Goal: Task Accomplishment & Management: Manage account settings

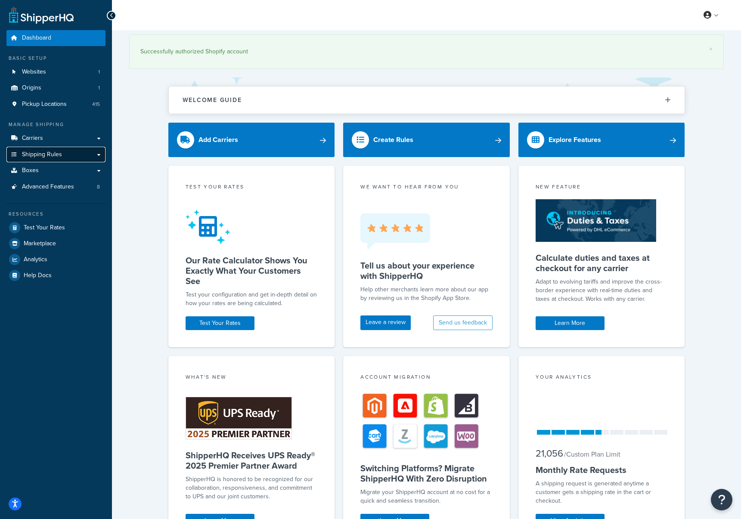
click at [75, 157] on link "Shipping Rules" at bounding box center [55, 155] width 99 height 16
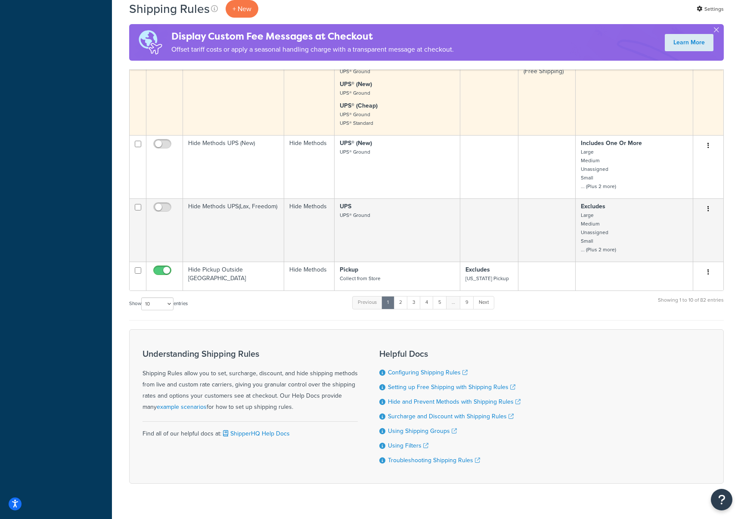
scroll to position [426, 0]
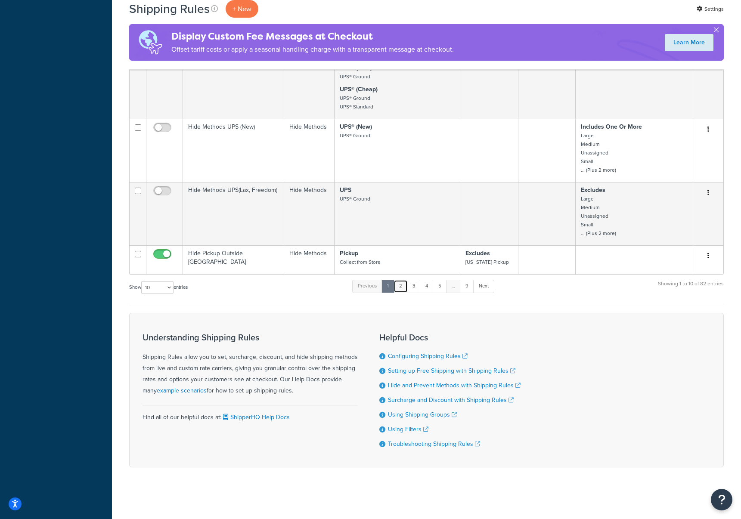
click at [402, 284] on link "2" at bounding box center [401, 286] width 14 height 13
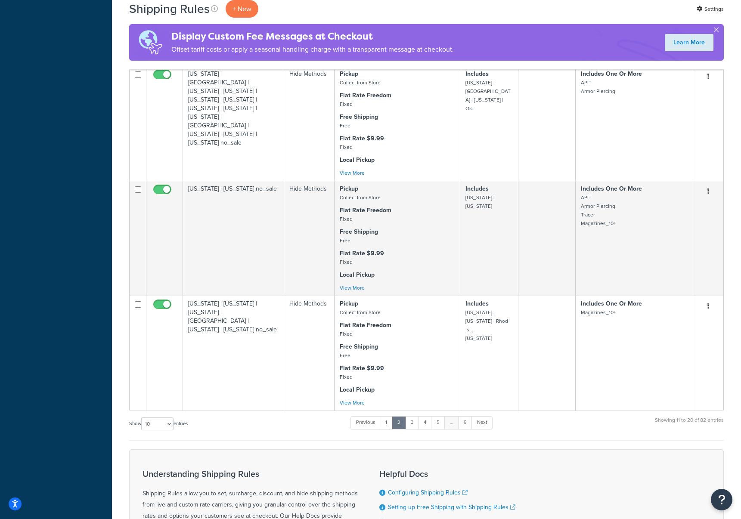
scroll to position [886, 0]
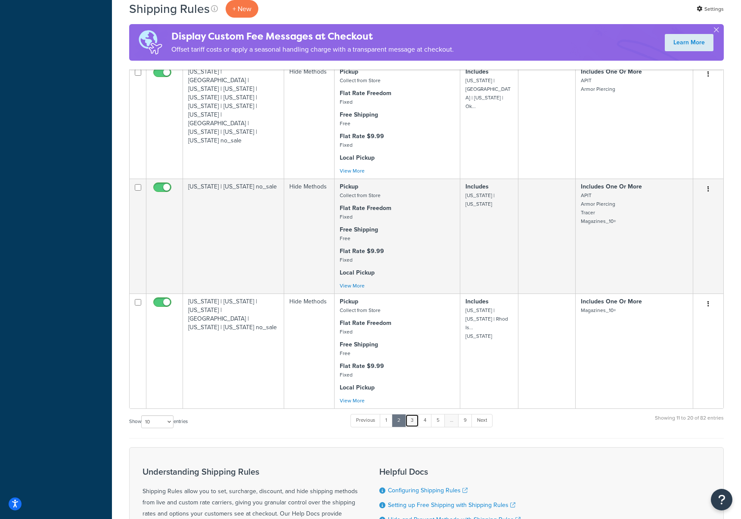
click at [415, 424] on link "3" at bounding box center [412, 420] width 14 height 13
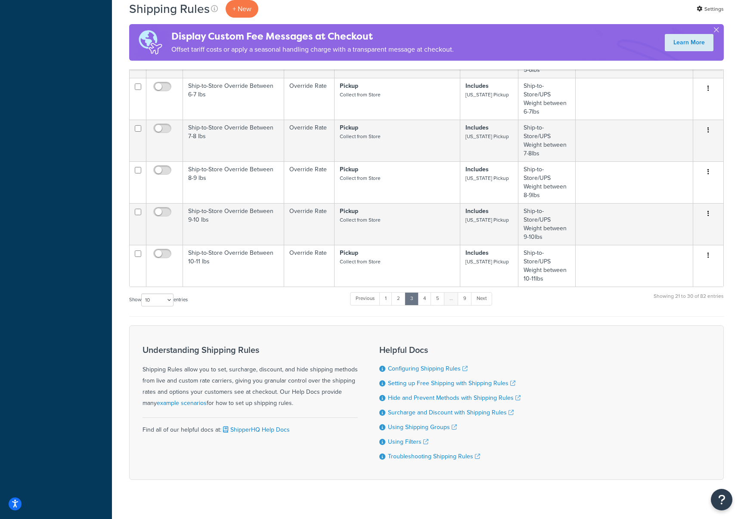
scroll to position [379, 0]
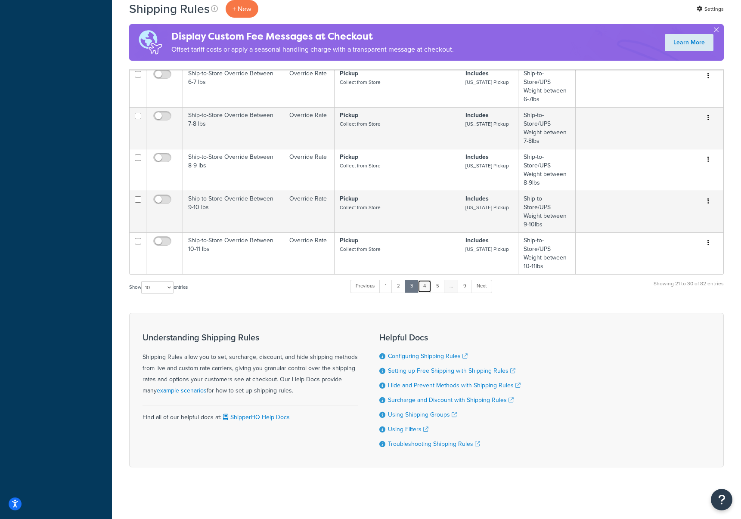
click at [427, 286] on link "4" at bounding box center [425, 286] width 14 height 13
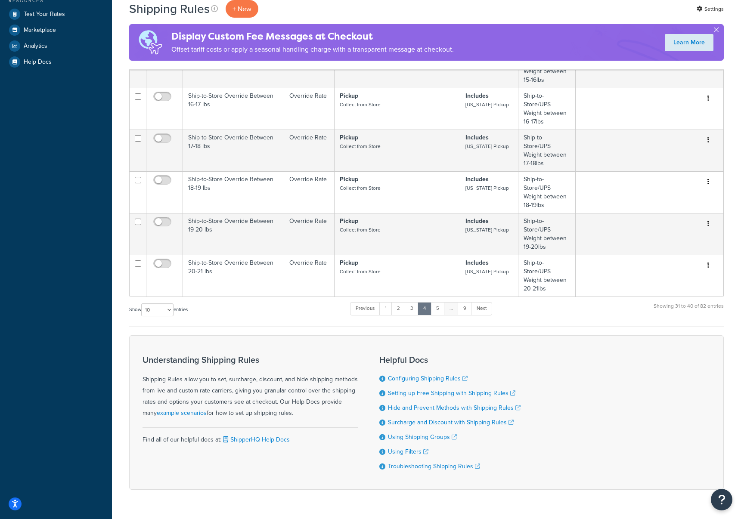
scroll to position [282, 0]
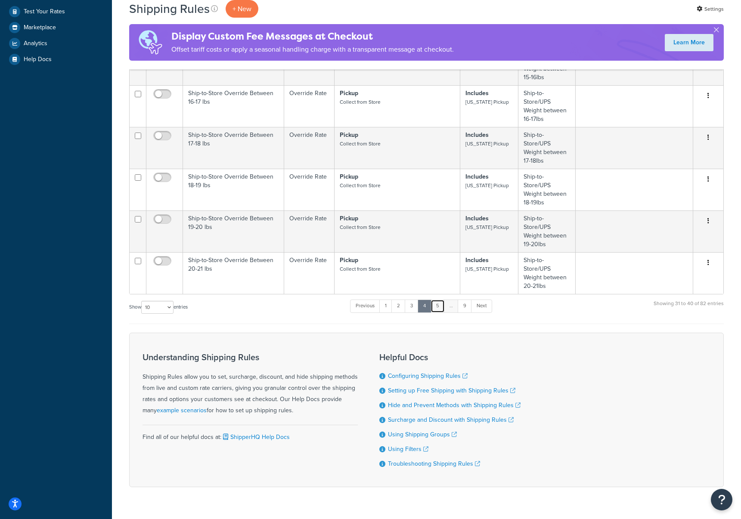
click at [439, 306] on link "5" at bounding box center [438, 306] width 14 height 13
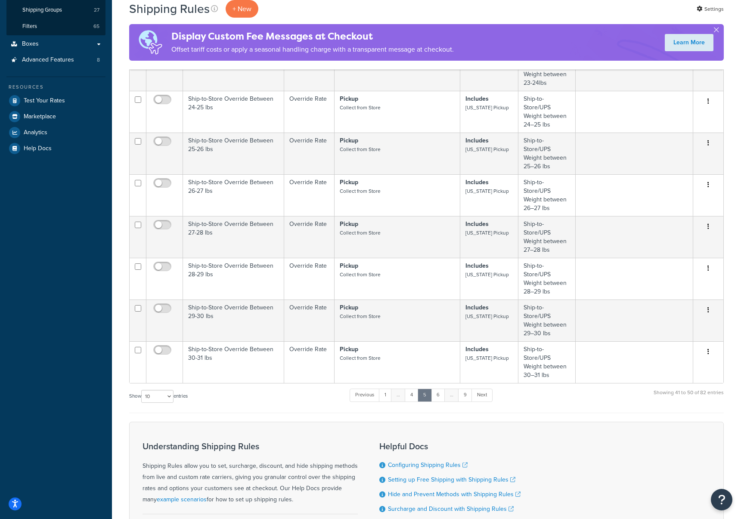
scroll to position [305, 0]
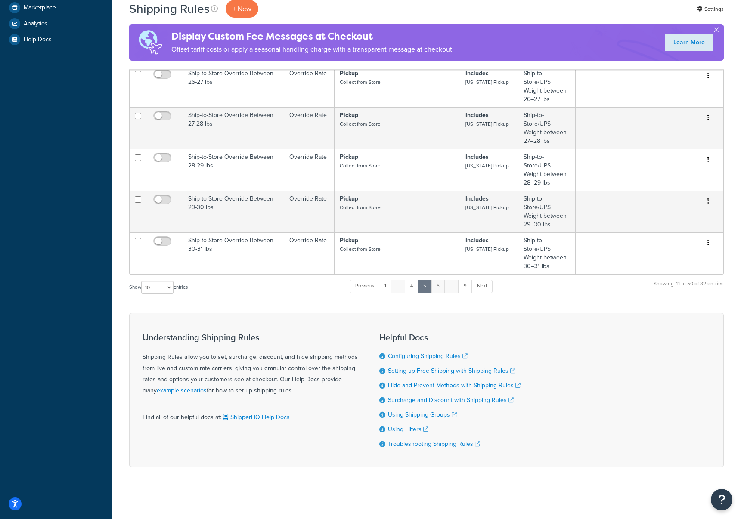
click at [440, 284] on link "6" at bounding box center [438, 286] width 14 height 13
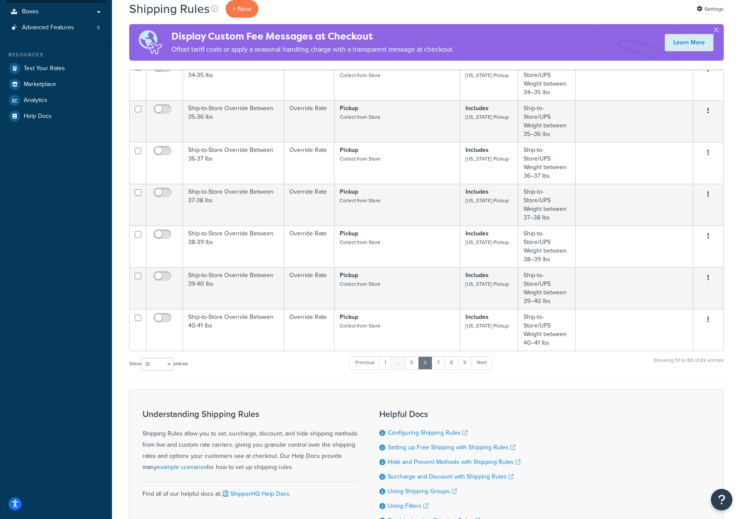
scroll to position [288, 0]
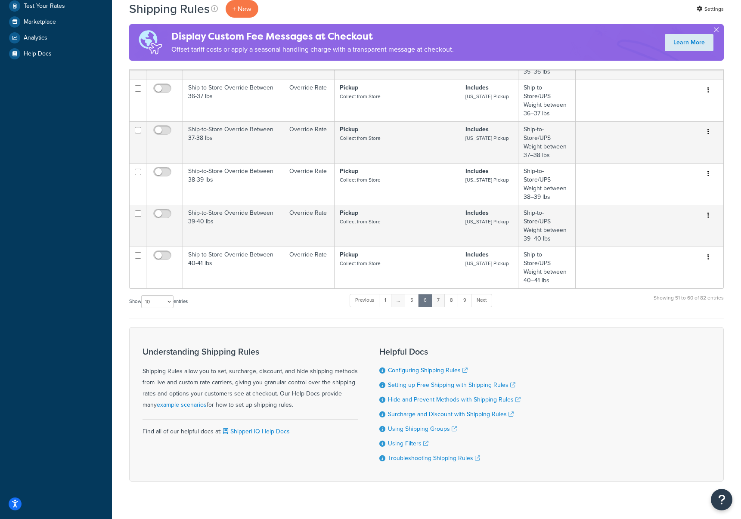
click at [441, 302] on link "7" at bounding box center [438, 300] width 14 height 13
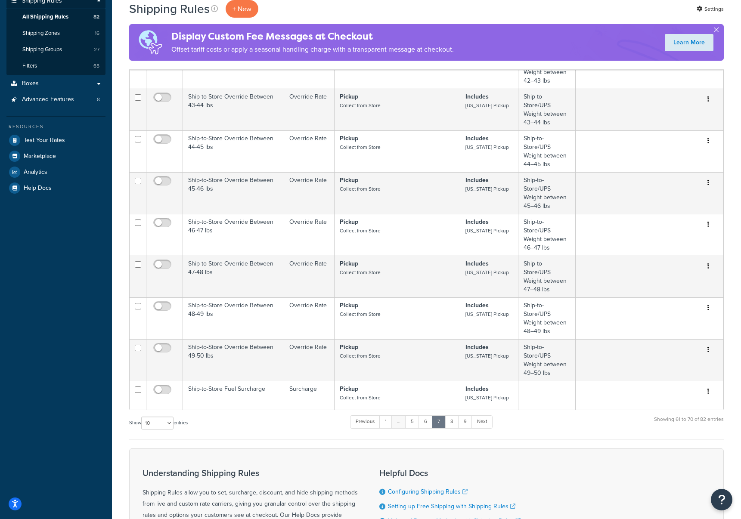
scroll to position [164, 0]
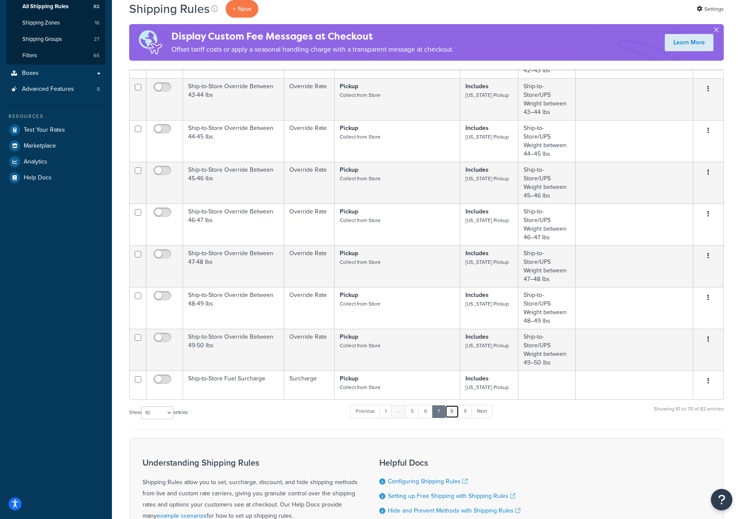
click at [453, 412] on link "8" at bounding box center [452, 411] width 14 height 13
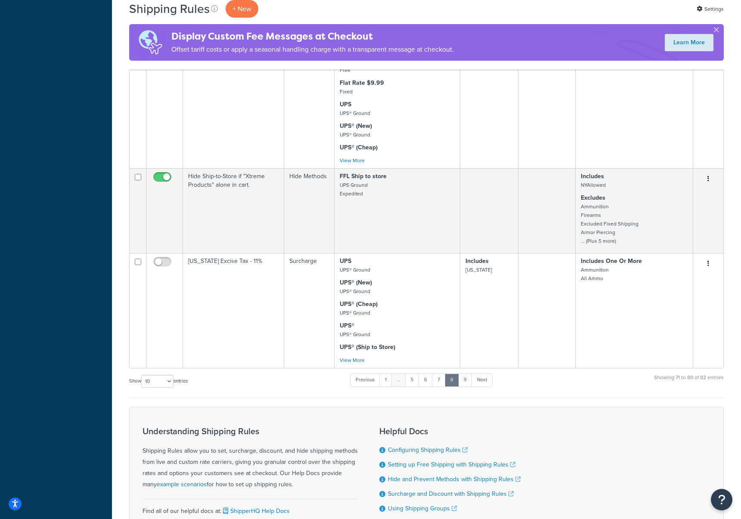
scroll to position [728, 0]
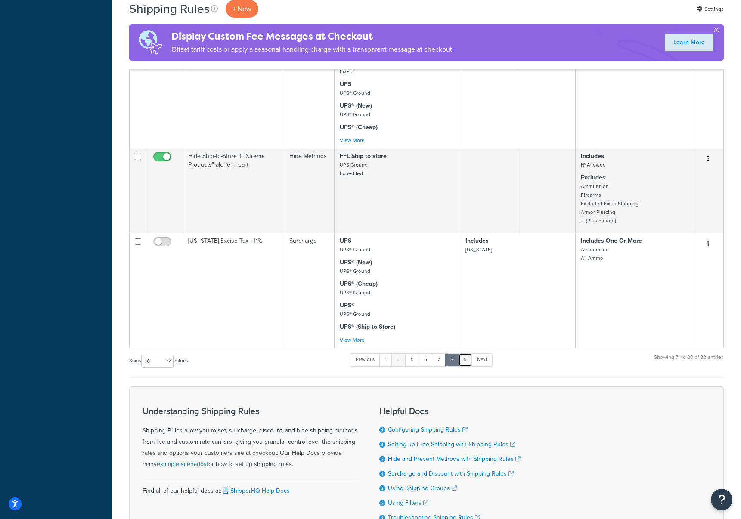
click at [466, 362] on link "9" at bounding box center [465, 360] width 14 height 13
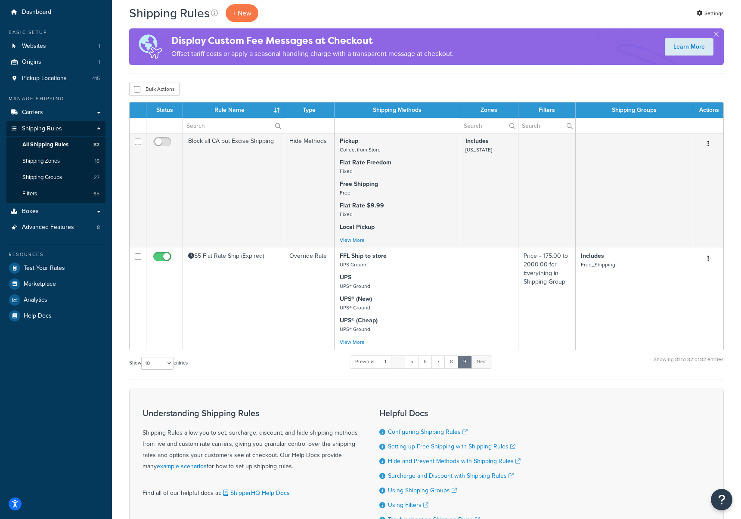
scroll to position [0, 0]
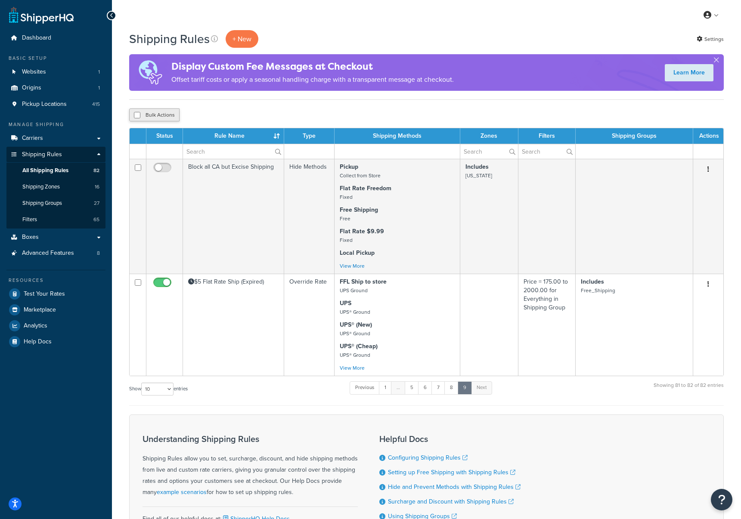
click at [160, 115] on button "Bulk Actions" at bounding box center [154, 115] width 50 height 13
checkbox input "true"
click at [134, 115] on input "checkbox" at bounding box center [137, 115] width 6 height 6
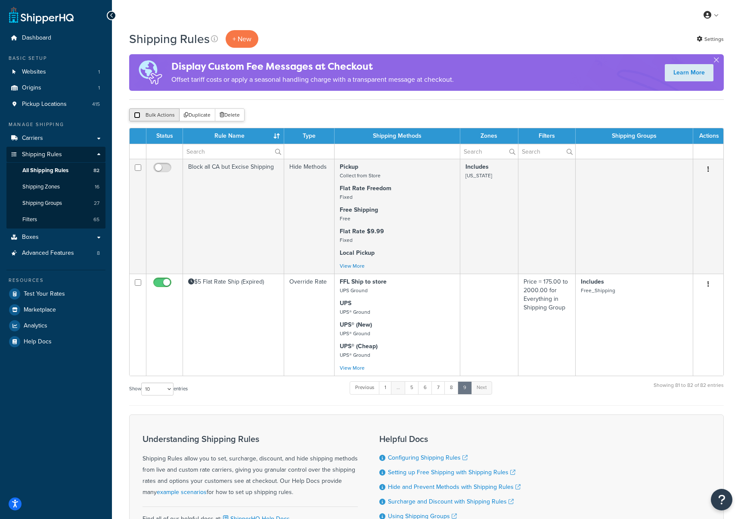
checkbox input "false"
click at [241, 40] on p "+ New" at bounding box center [242, 39] width 33 height 18
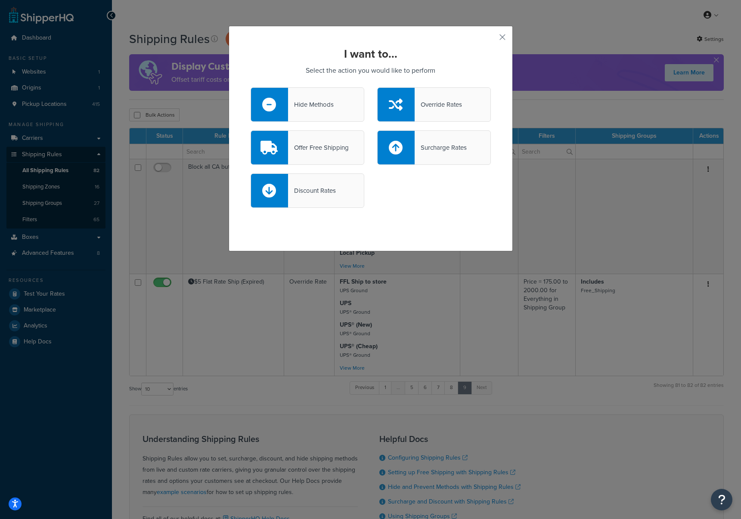
click at [319, 108] on div "Hide Methods" at bounding box center [311, 105] width 46 height 12
click at [0, 0] on input "Hide Methods" at bounding box center [0, 0] width 0 height 0
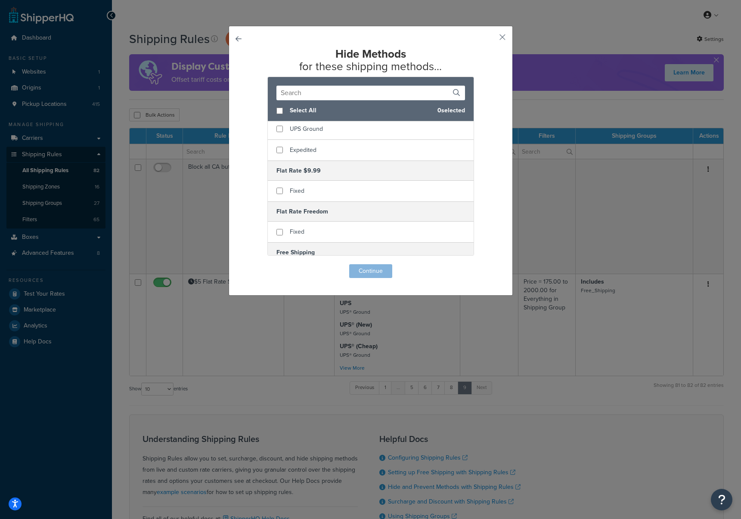
scroll to position [31, 0]
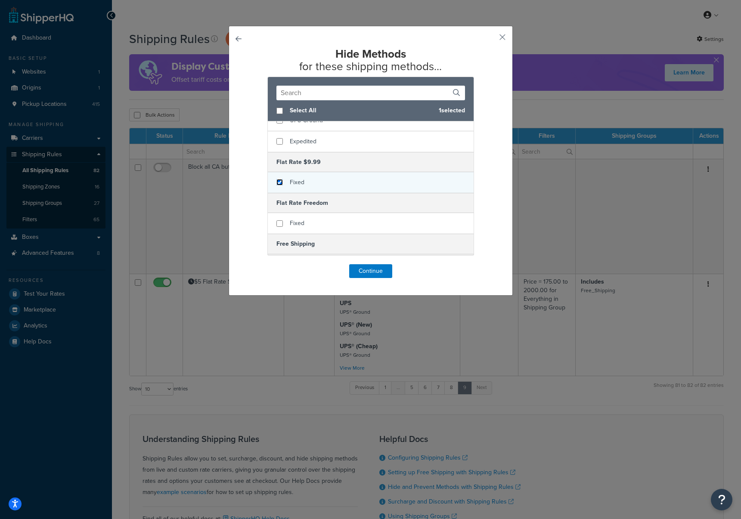
click at [278, 185] on input "checkbox" at bounding box center [279, 182] width 6 height 6
checkbox input "true"
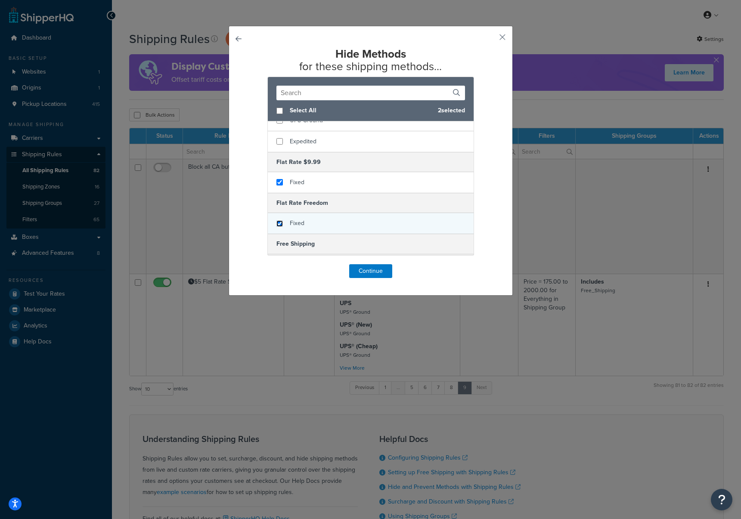
click at [278, 226] on input "checkbox" at bounding box center [279, 223] width 6 height 6
checkbox input "true"
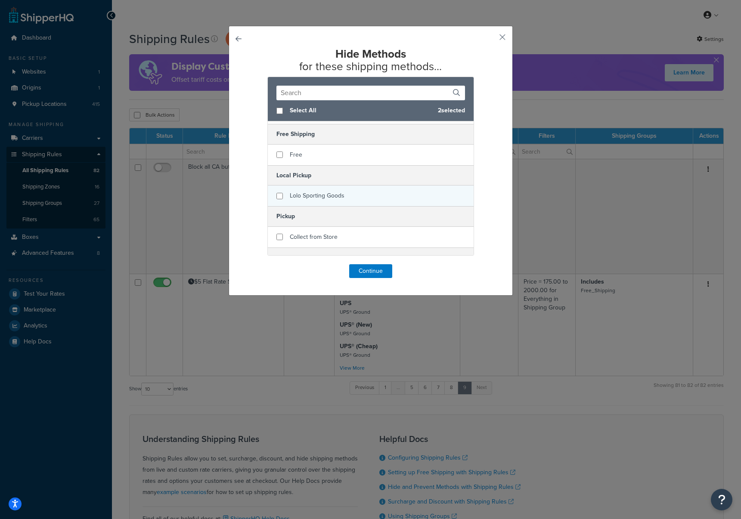
scroll to position [143, 0]
drag, startPoint x: 280, startPoint y: 152, endPoint x: 278, endPoint y: 167, distance: 14.8
click at [280, 152] on input "checkbox" at bounding box center [279, 153] width 6 height 6
checkbox input "true"
click at [279, 196] on input "checkbox" at bounding box center [279, 195] width 6 height 6
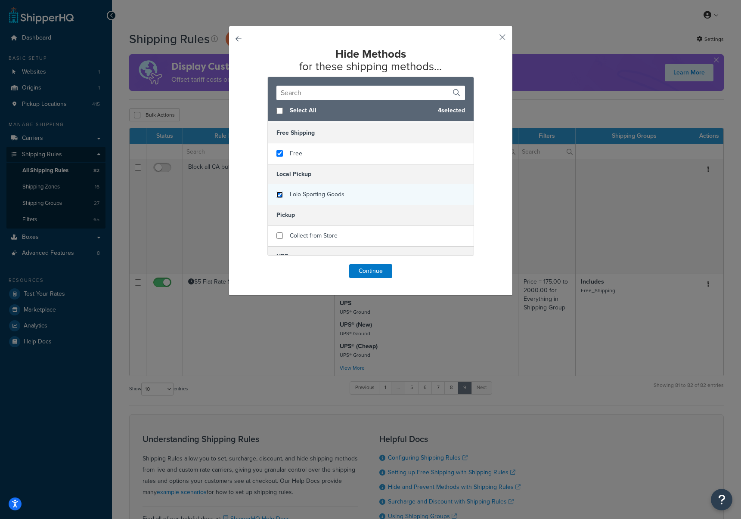
checkbox input "true"
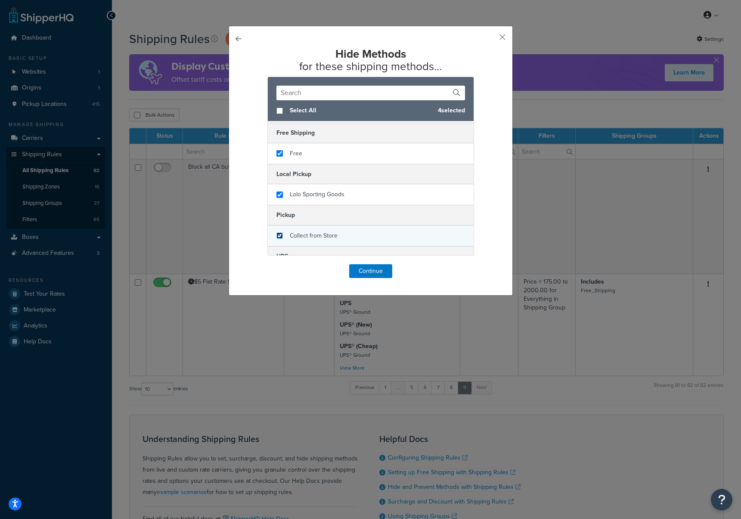
click at [281, 236] on input "checkbox" at bounding box center [279, 236] width 6 height 6
checkbox input "true"
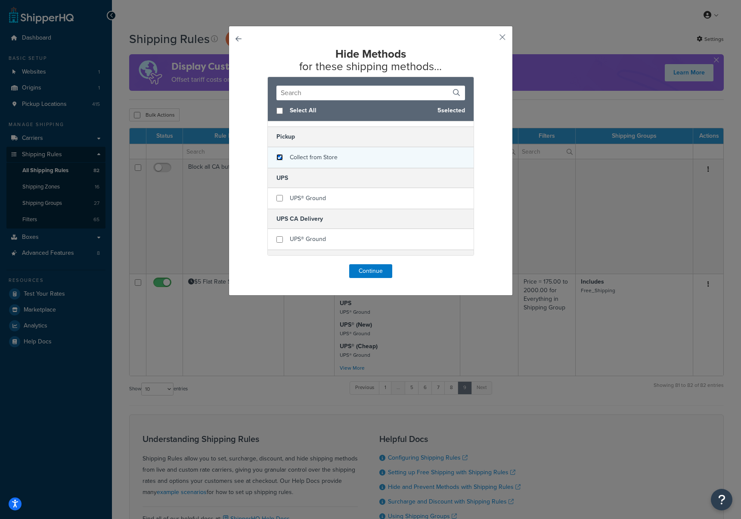
scroll to position [226, 0]
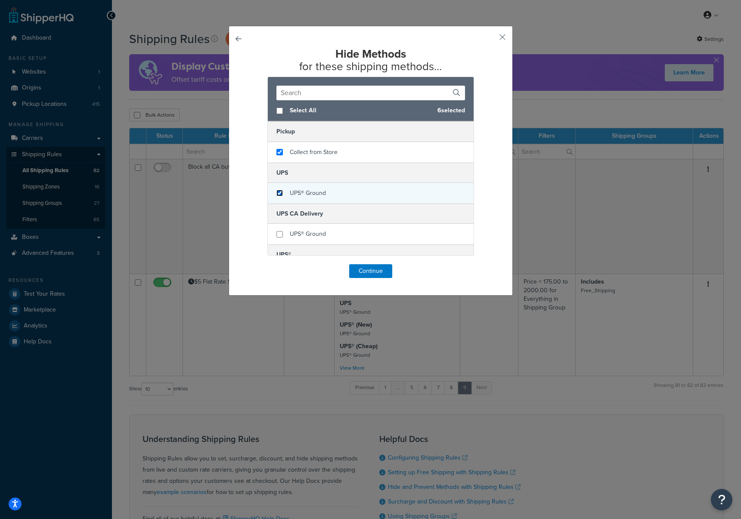
click at [281, 193] on input "checkbox" at bounding box center [279, 193] width 6 height 6
checkbox input "true"
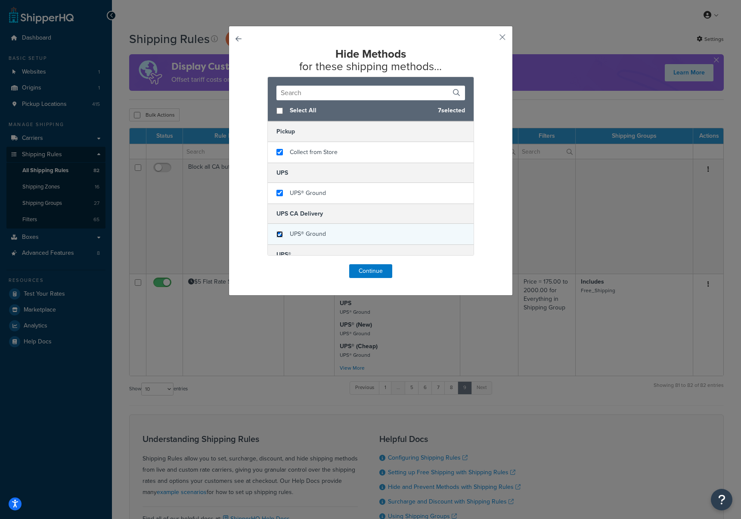
click at [282, 235] on input "checkbox" at bounding box center [279, 234] width 6 height 6
checkbox input "true"
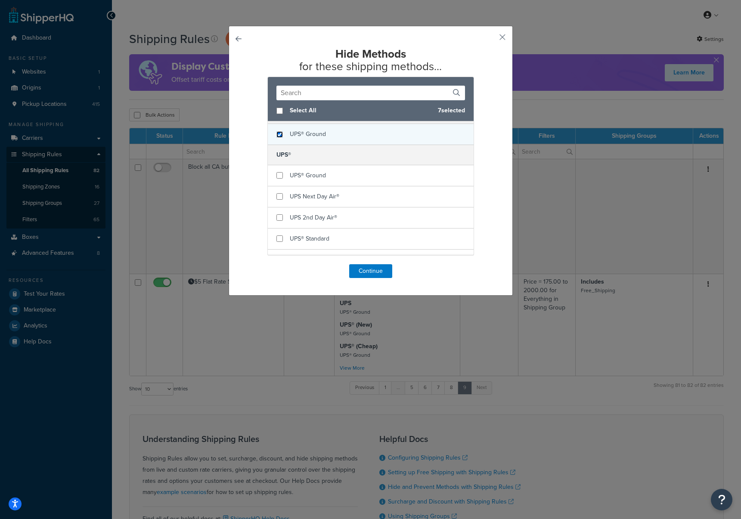
scroll to position [333, 0]
click at [278, 170] on input "checkbox" at bounding box center [279, 168] width 6 height 6
checkbox input "true"
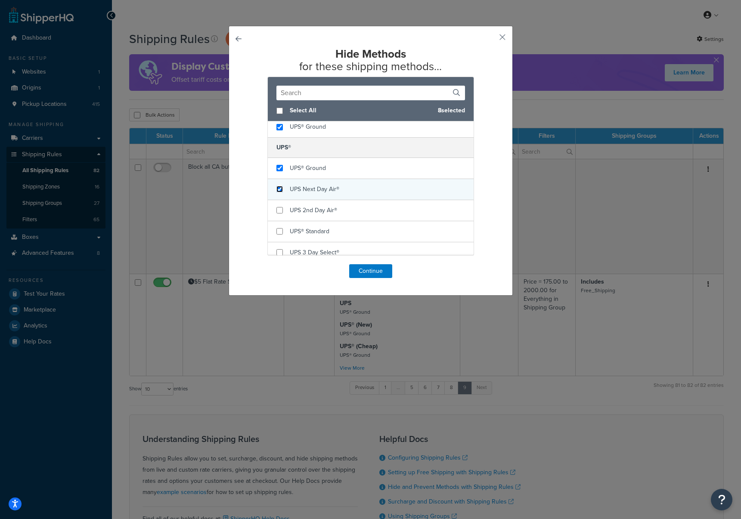
checkbox input "true"
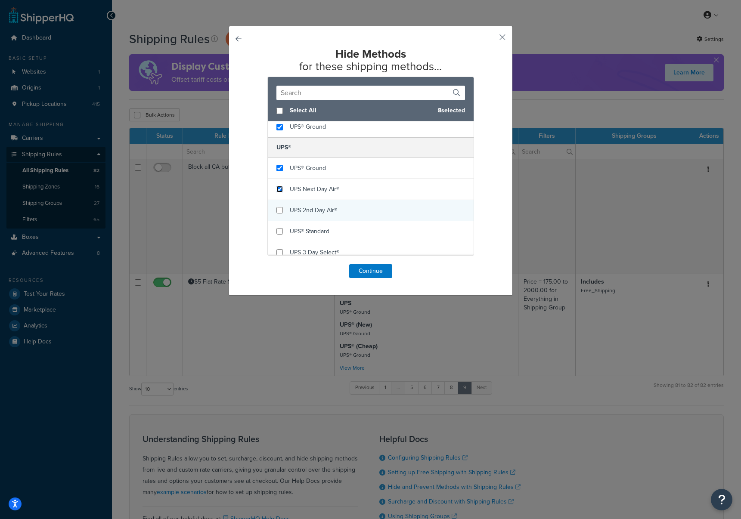
drag, startPoint x: 279, startPoint y: 192, endPoint x: 277, endPoint y: 208, distance: 15.3
click at [279, 193] on div "UPS Next Day Air®" at bounding box center [371, 189] width 206 height 21
click at [279, 214] on input "checkbox" at bounding box center [279, 210] width 6 height 6
checkbox input "true"
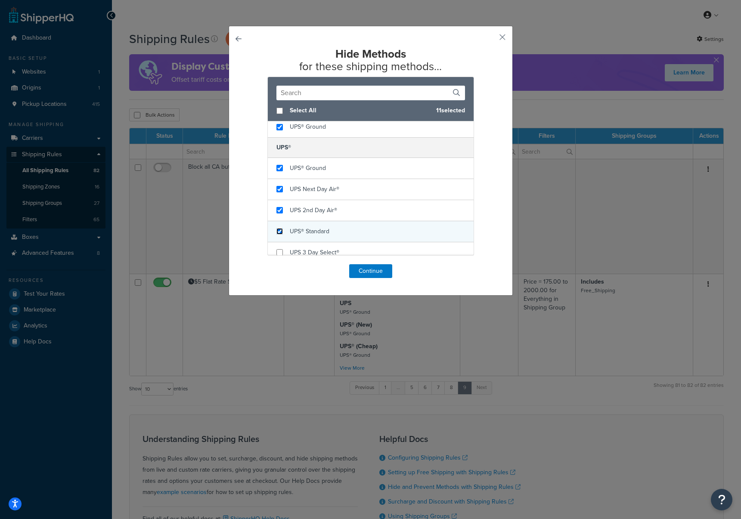
click at [281, 235] on input "checkbox" at bounding box center [279, 231] width 6 height 6
checkbox input "true"
click at [280, 252] on input "checkbox" at bounding box center [279, 252] width 6 height 6
checkbox input "true"
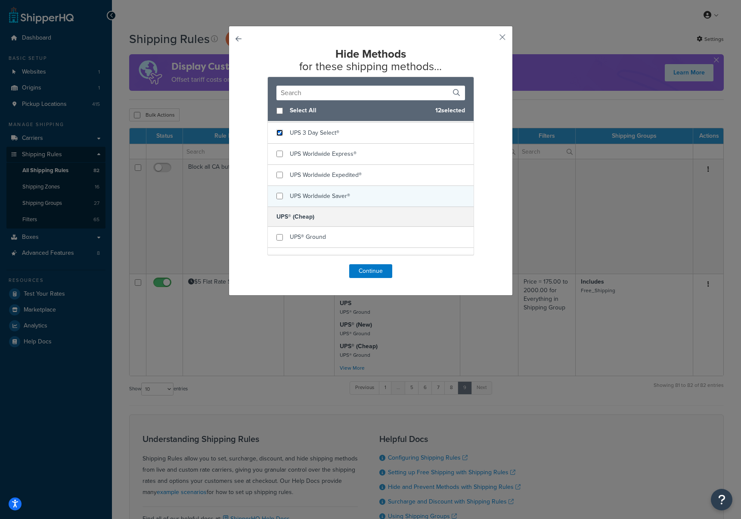
scroll to position [450, 0]
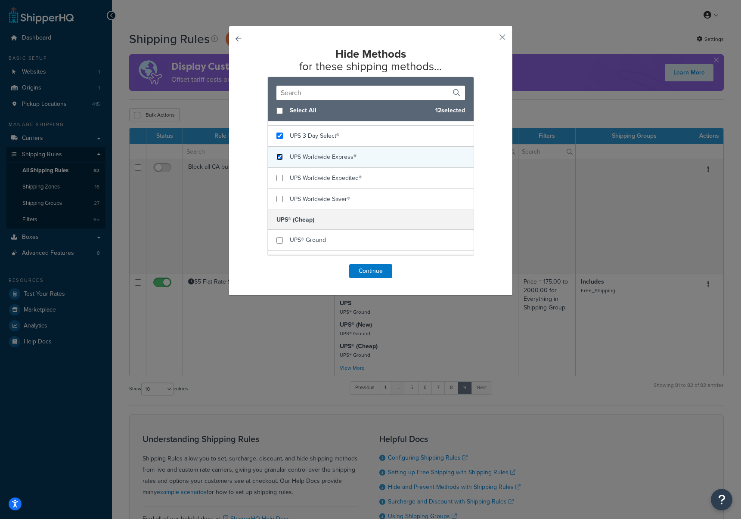
click at [277, 157] on input "checkbox" at bounding box center [279, 157] width 6 height 6
checkbox input "true"
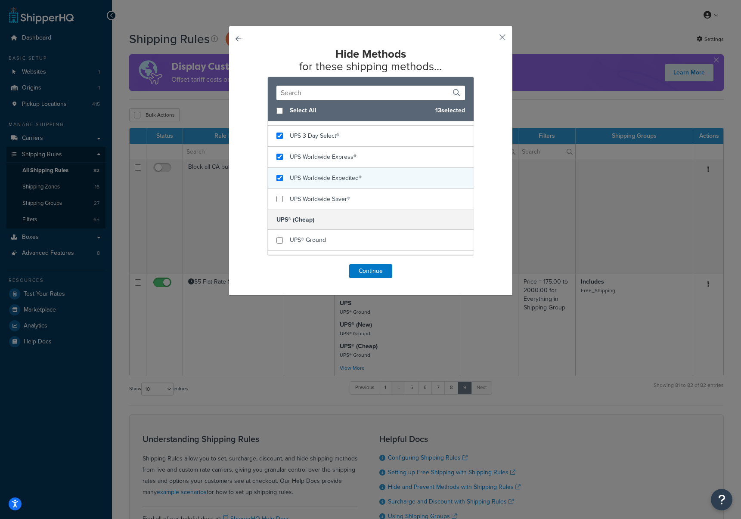
checkbox input "true"
click at [280, 174] on div "UPS Worldwide Expedited®" at bounding box center [371, 178] width 206 height 21
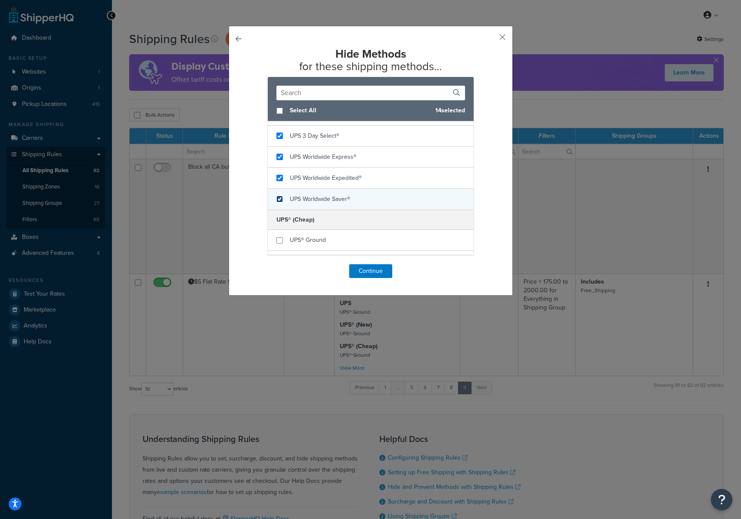
click at [279, 200] on input "checkbox" at bounding box center [279, 199] width 6 height 6
checkbox input "true"
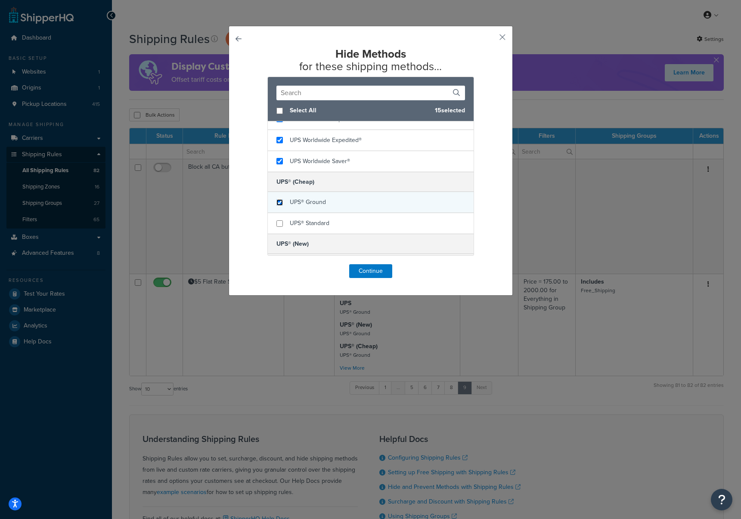
scroll to position [489, 0]
click at [279, 201] on input "checkbox" at bounding box center [279, 201] width 6 height 6
checkbox input "true"
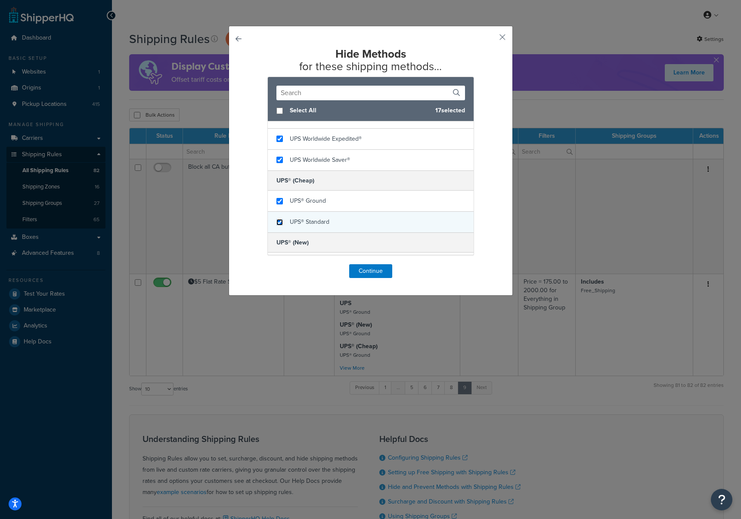
click at [278, 223] on input "checkbox" at bounding box center [279, 222] width 6 height 6
checkbox input "true"
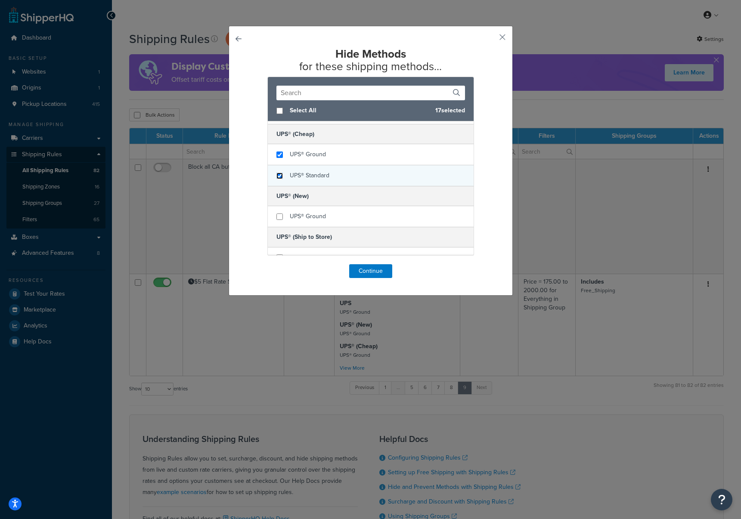
scroll to position [549, 0]
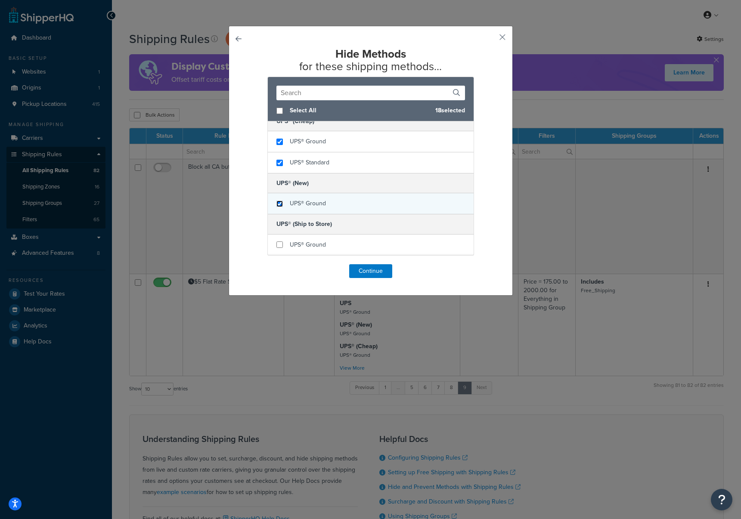
click at [280, 203] on input "checkbox" at bounding box center [279, 204] width 6 height 6
checkbox input "true"
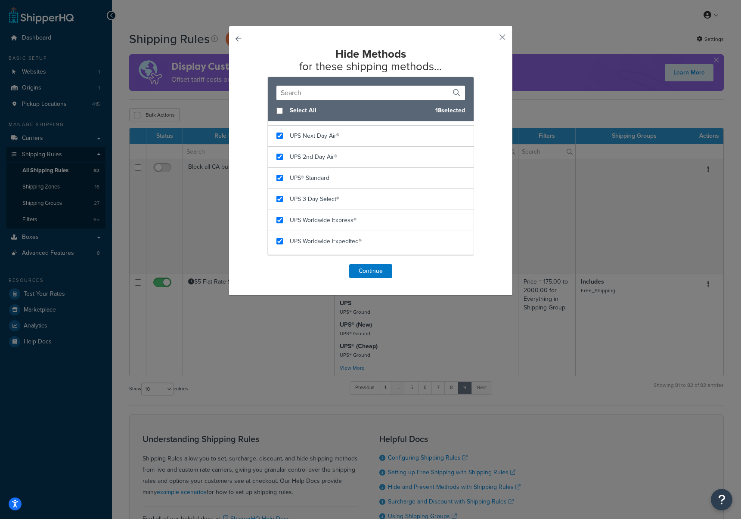
scroll to position [0, 0]
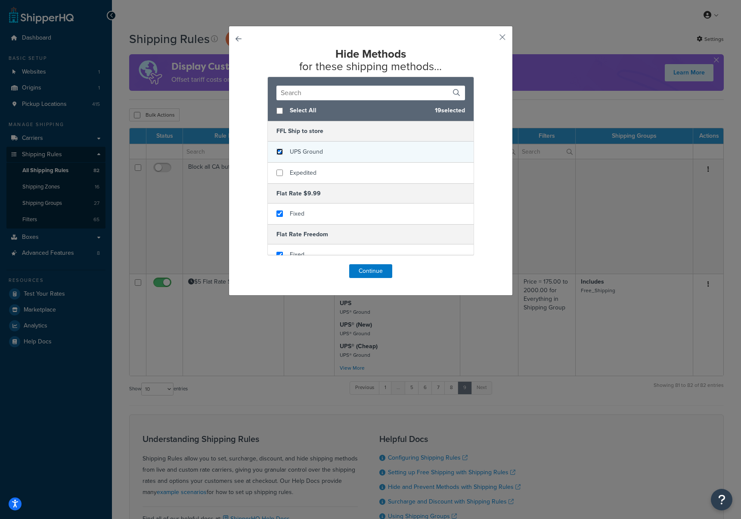
click at [281, 149] on input "checkbox" at bounding box center [279, 152] width 6 height 6
checkbox input "true"
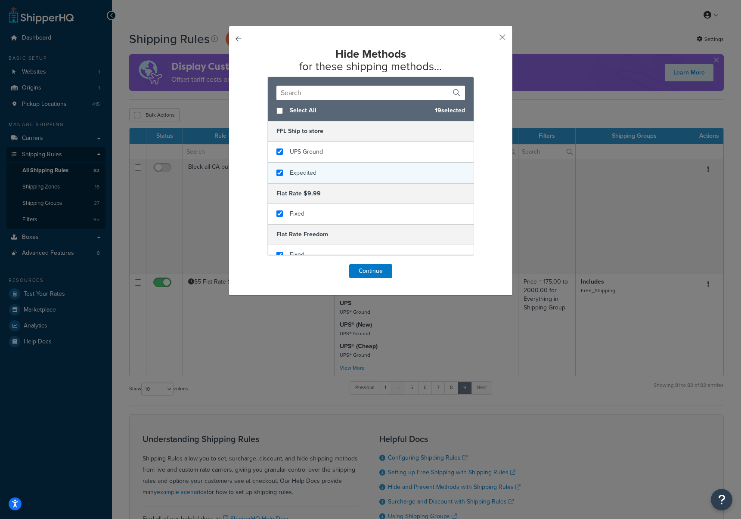
checkbox input "true"
click at [279, 177] on div "Expedited" at bounding box center [371, 173] width 206 height 21
click at [281, 111] on input "checkbox" at bounding box center [279, 111] width 6 height 6
checkbox input "true"
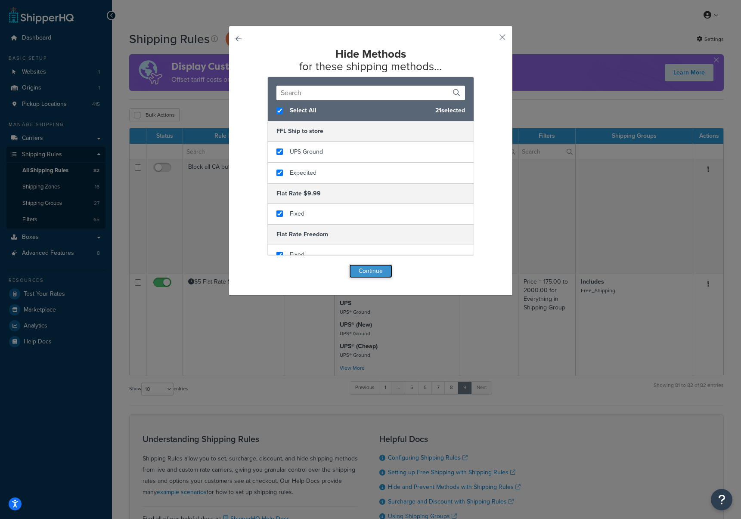
click at [372, 273] on button "Continue" at bounding box center [370, 271] width 43 height 14
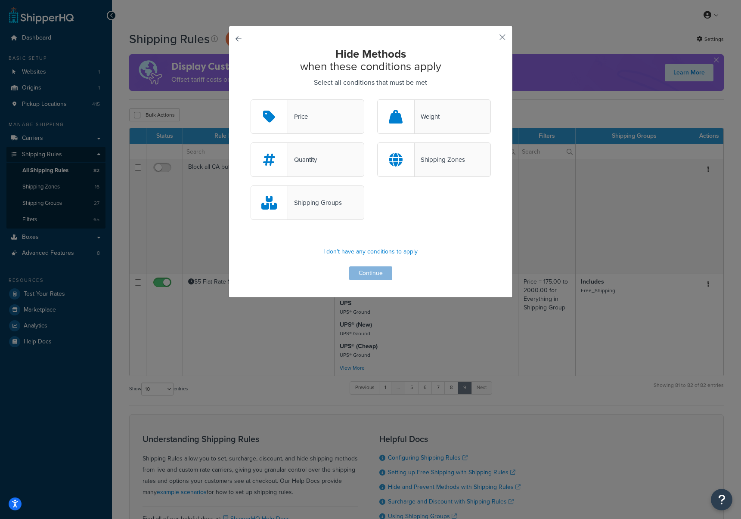
click at [449, 164] on div "Shipping Zones" at bounding box center [440, 160] width 50 height 12
click at [0, 0] on input "Shipping Zones" at bounding box center [0, 0] width 0 height 0
click at [449, 164] on div "Shipping Zones" at bounding box center [440, 160] width 50 height 12
click at [0, 0] on input "Shipping Zones" at bounding box center [0, 0] width 0 height 0
click at [471, 162] on div "Shipping Zones" at bounding box center [434, 160] width 114 height 34
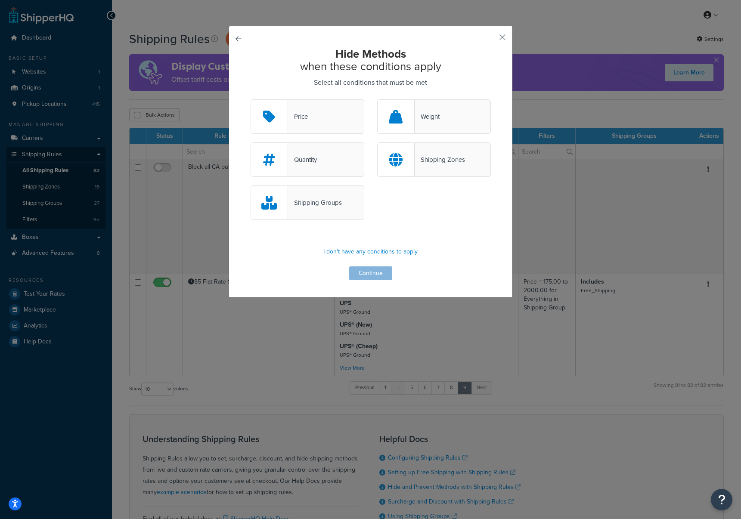
click at [0, 0] on input "Shipping Zones" at bounding box center [0, 0] width 0 height 0
click at [376, 272] on button "Continue" at bounding box center [370, 274] width 43 height 14
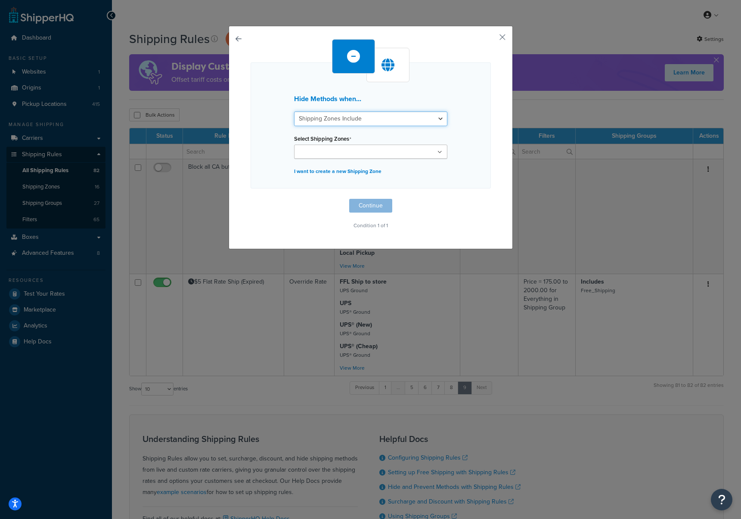
click at [404, 119] on select "Shipping Zones Include Shipping Zones Do Not Include" at bounding box center [370, 119] width 153 height 15
click at [294, 112] on select "Shipping Zones Include Shipping Zones Do Not Include" at bounding box center [370, 119] width 153 height 15
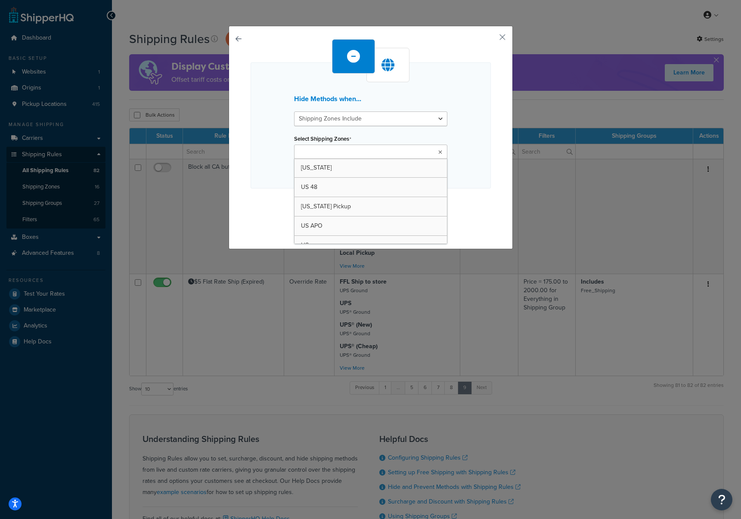
click at [406, 154] on ul at bounding box center [370, 152] width 153 height 14
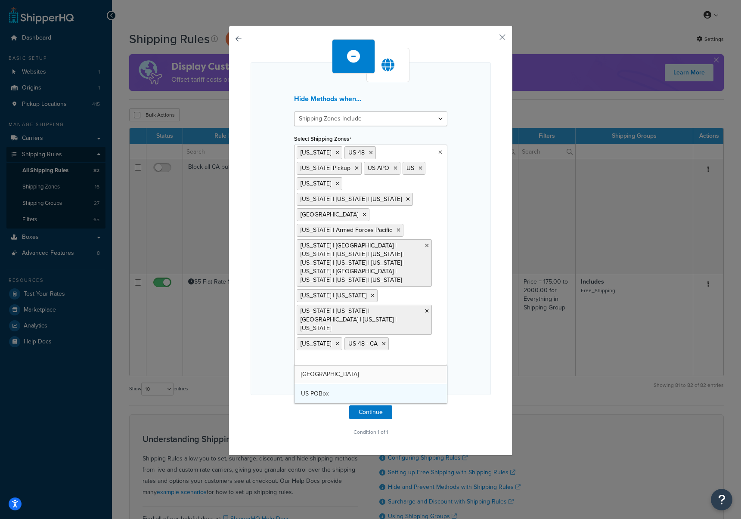
drag, startPoint x: 339, startPoint y: 345, endPoint x: 347, endPoint y: 347, distance: 7.9
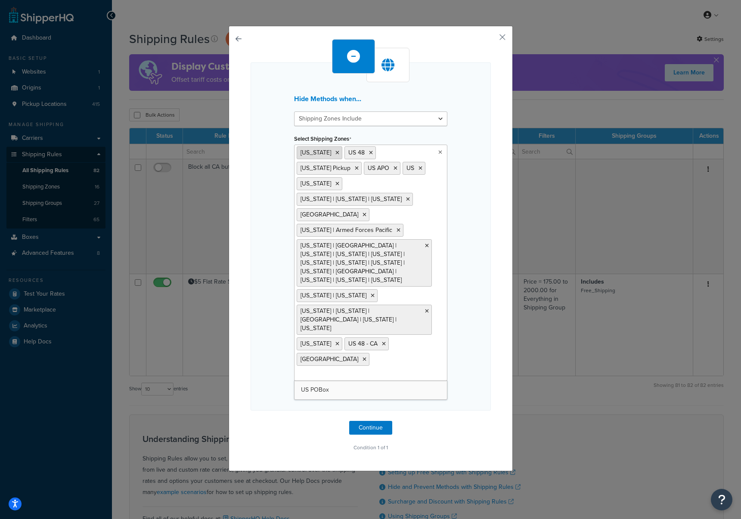
click at [335, 152] on icon at bounding box center [337, 152] width 4 height 5
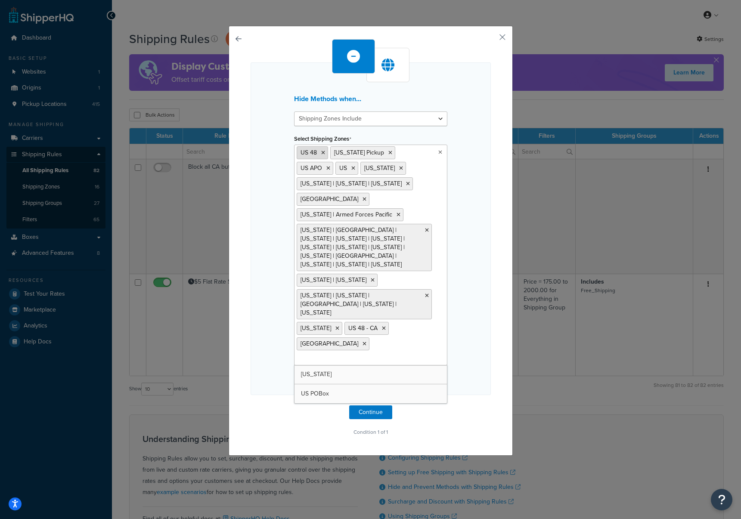
click at [323, 153] on icon at bounding box center [323, 152] width 4 height 5
click at [355, 152] on icon at bounding box center [357, 152] width 4 height 5
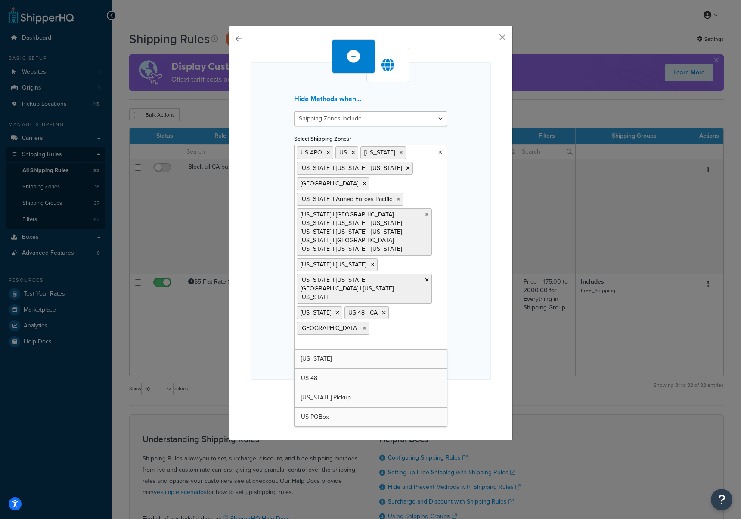
click at [353, 152] on icon at bounding box center [353, 152] width 4 height 5
click at [353, 152] on span "[US_STATE]" at bounding box center [354, 152] width 31 height 9
click at [374, 152] on icon at bounding box center [376, 152] width 4 height 5
click at [329, 154] on icon at bounding box center [328, 152] width 4 height 5
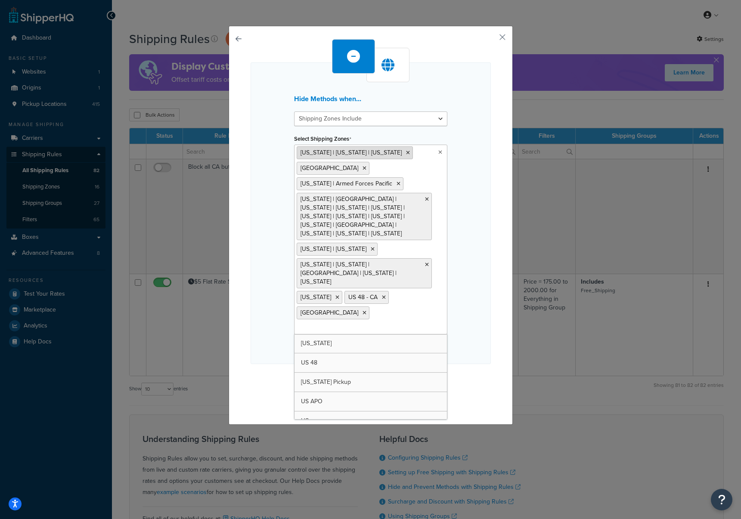
click at [406, 154] on icon at bounding box center [408, 152] width 4 height 5
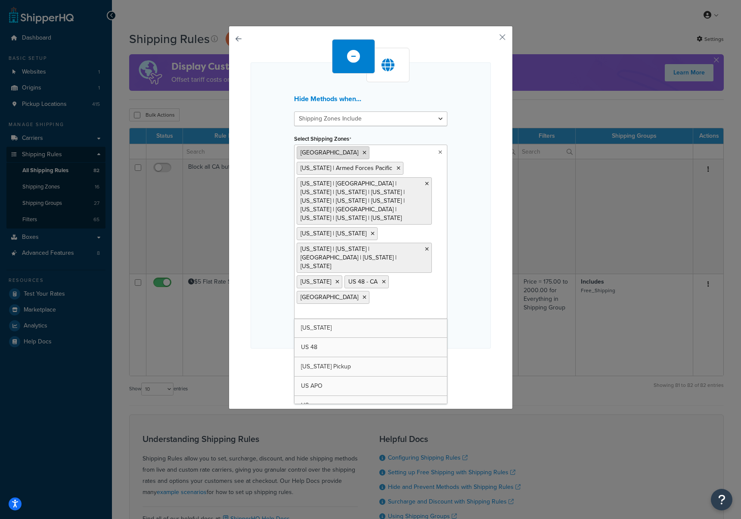
click at [363, 153] on icon at bounding box center [365, 152] width 4 height 5
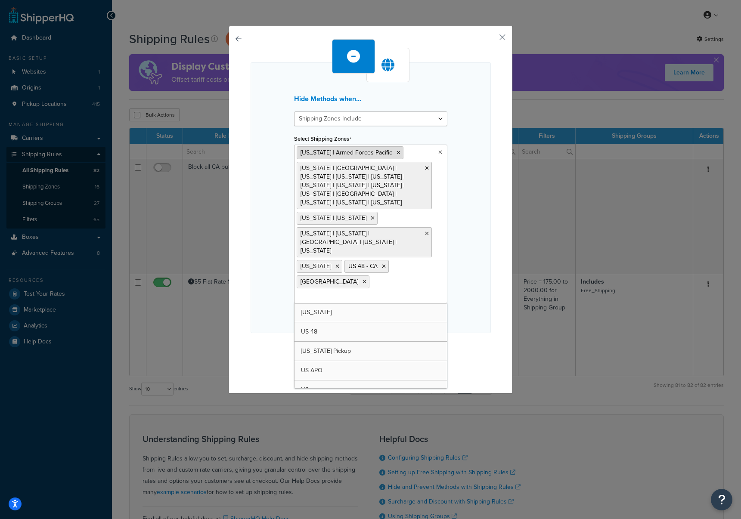
click at [400, 154] on icon at bounding box center [399, 152] width 4 height 5
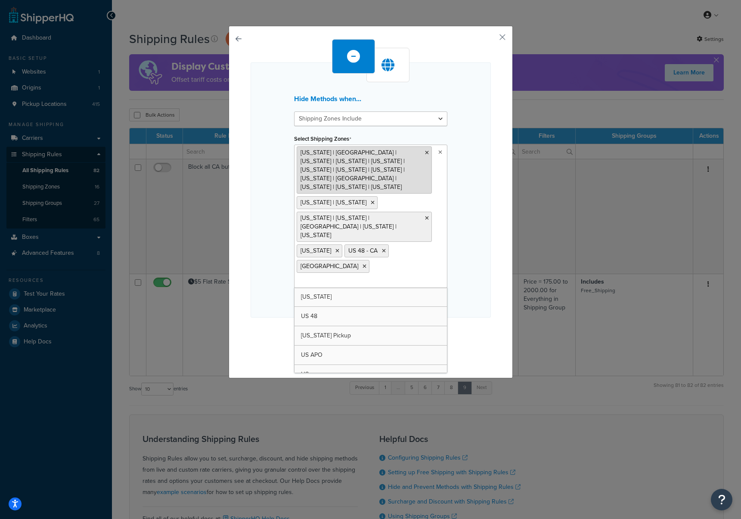
click at [427, 153] on icon at bounding box center [427, 152] width 4 height 5
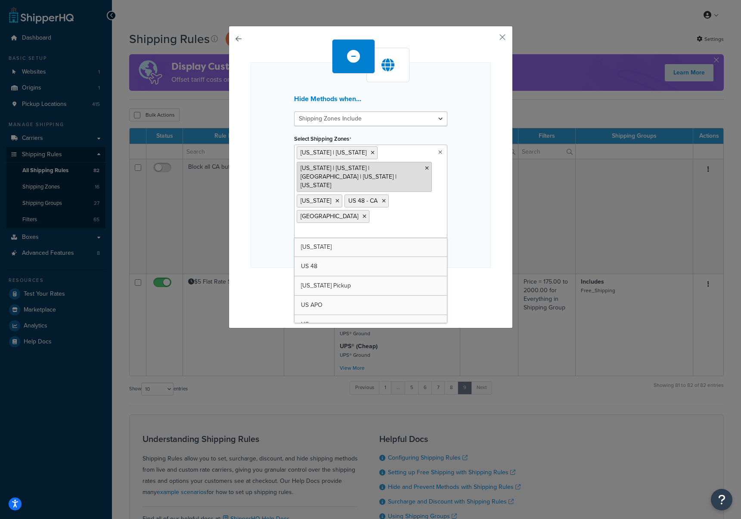
drag, startPoint x: 358, startPoint y: 153, endPoint x: 359, endPoint y: 157, distance: 4.5
click at [371, 153] on icon at bounding box center [373, 152] width 4 height 5
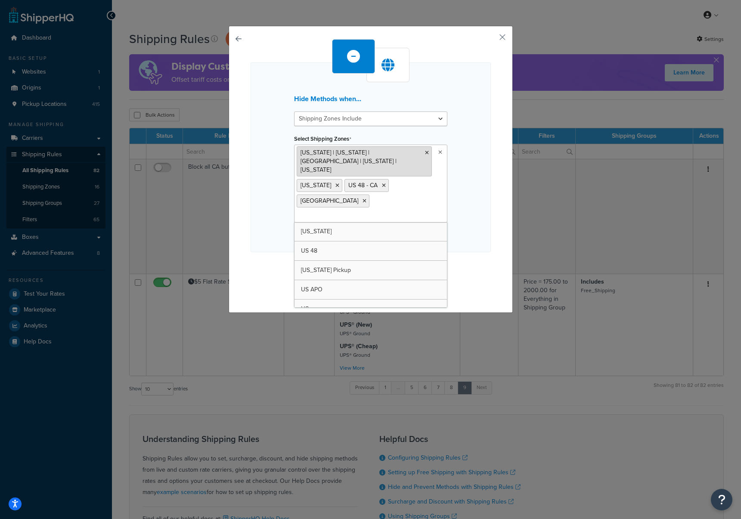
click at [429, 154] on li "New Jersey | New York | Rhod Island | Washington | Vermont" at bounding box center [364, 161] width 135 height 30
click at [427, 153] on icon at bounding box center [427, 152] width 4 height 5
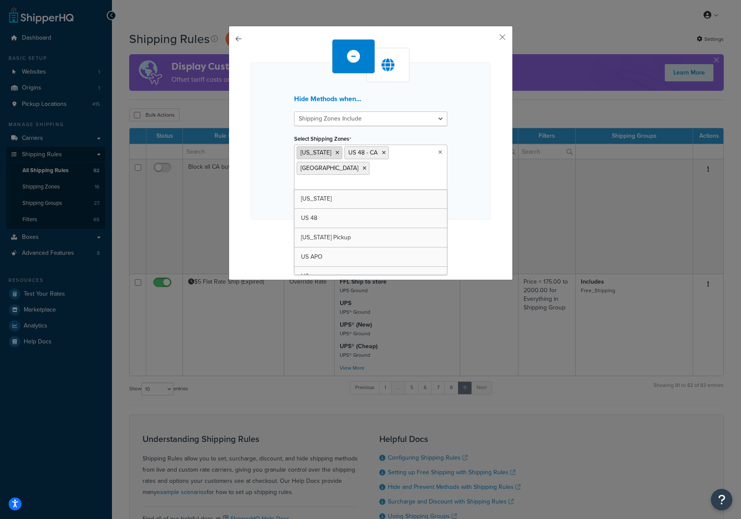
click at [335, 155] on icon at bounding box center [337, 152] width 4 height 5
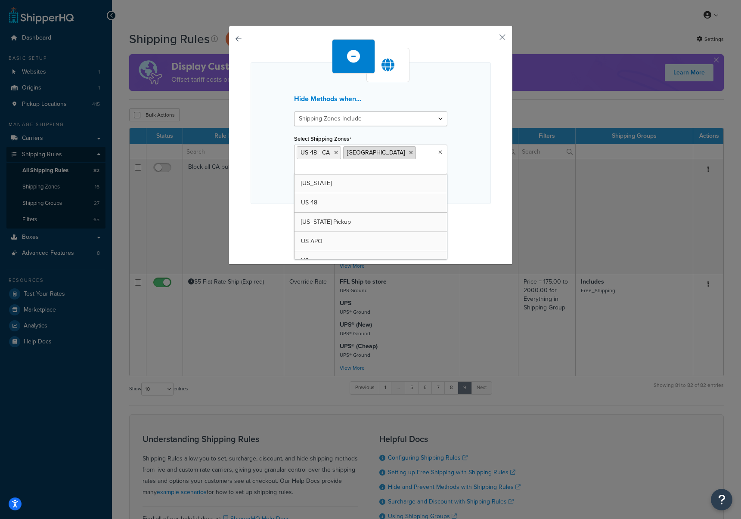
click at [409, 154] on icon at bounding box center [411, 152] width 4 height 5
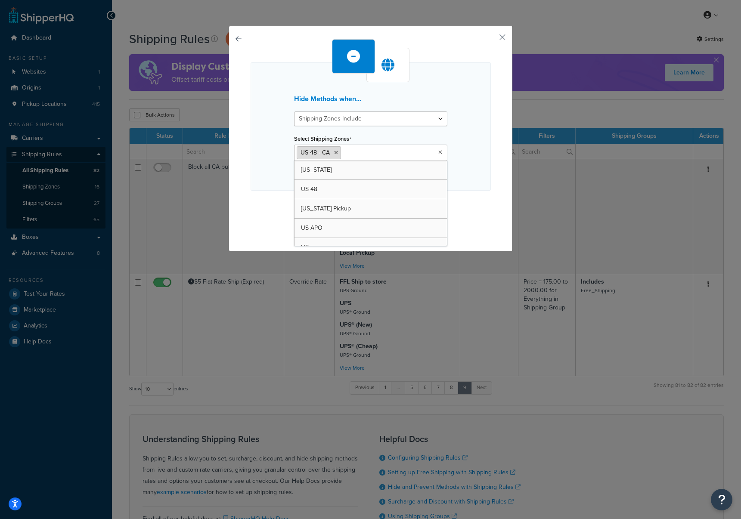
click at [335, 153] on icon at bounding box center [336, 152] width 4 height 5
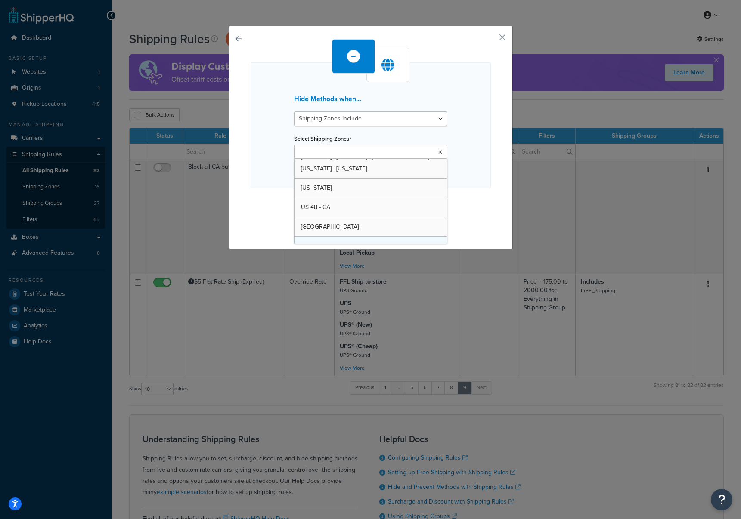
scroll to position [241, 0]
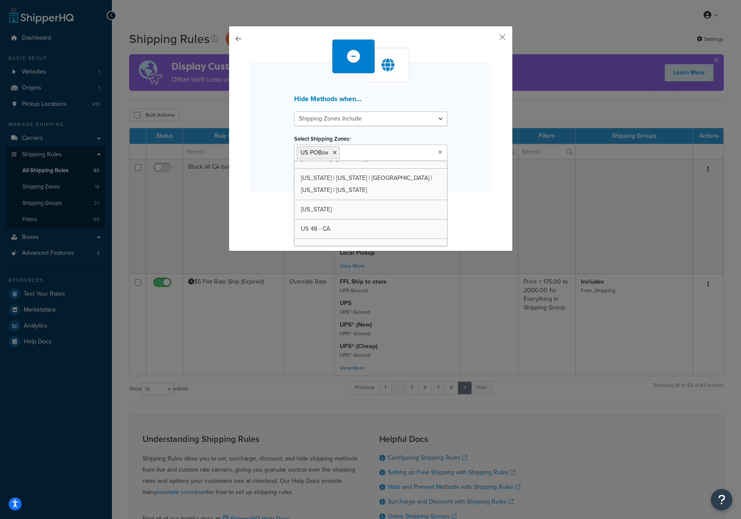
click at [492, 220] on div "Hide Methods when... Shipping Zones Include Shipping Zones Do Not Include Selec…" at bounding box center [371, 139] width 284 height 226
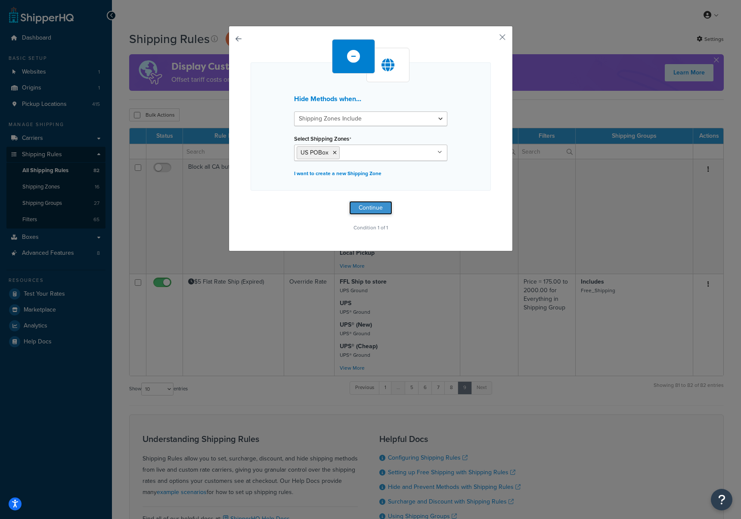
click at [379, 210] on button "Continue" at bounding box center [370, 208] width 43 height 14
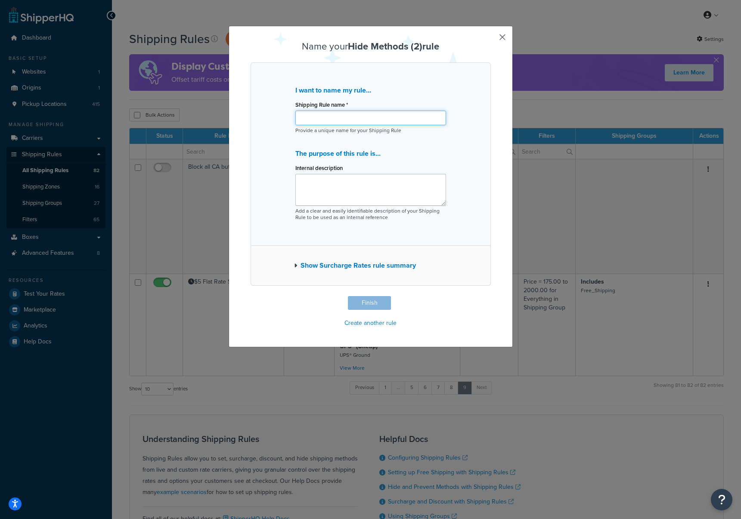
click at [326, 121] on input "Shipping Rule name *" at bounding box center [370, 118] width 151 height 15
drag, startPoint x: 351, startPoint y: 120, endPoint x: 279, endPoint y: 125, distance: 71.2
click at [255, 120] on div "I want to name my rule... Shipping Rule name * No Ship to PO Box Provide a uniq…" at bounding box center [371, 153] width 240 height 183
type input "No Ship to PO Box"
click at [324, 189] on textarea "Internal description" at bounding box center [370, 190] width 151 height 32
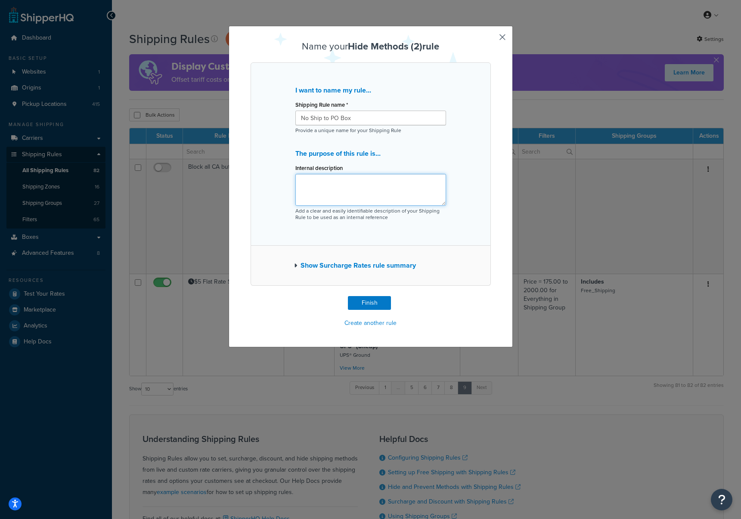
paste textarea "No Ship to PO Box"
type textarea "No Ship to PO Box"
click at [321, 119] on input "No Ship to PO Box" at bounding box center [370, 118] width 151 height 15
type input "No Shipping to PO Box"
click at [372, 305] on button "Finish" at bounding box center [369, 303] width 43 height 14
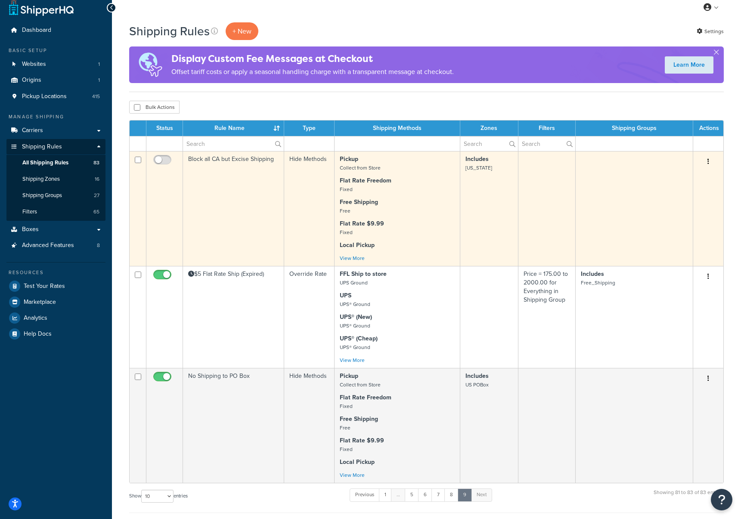
scroll to position [220, 0]
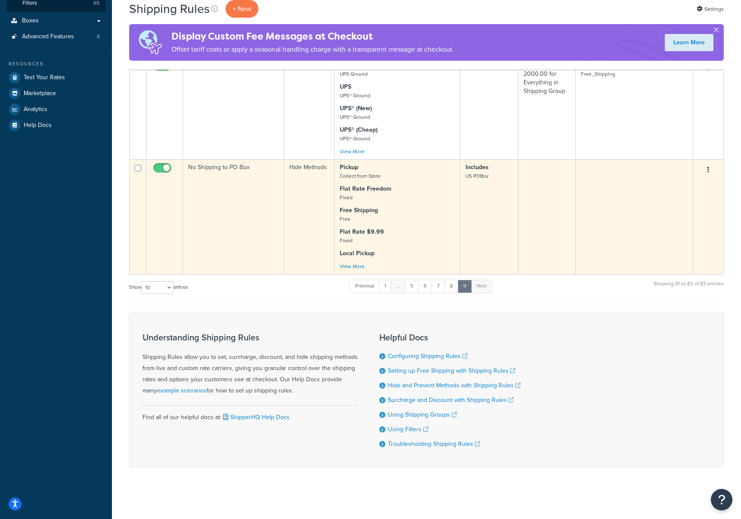
click at [158, 170] on input "checkbox" at bounding box center [164, 170] width 24 height 11
checkbox input "false"
click at [214, 165] on td "No Shipping to PO Box" at bounding box center [233, 216] width 101 height 115
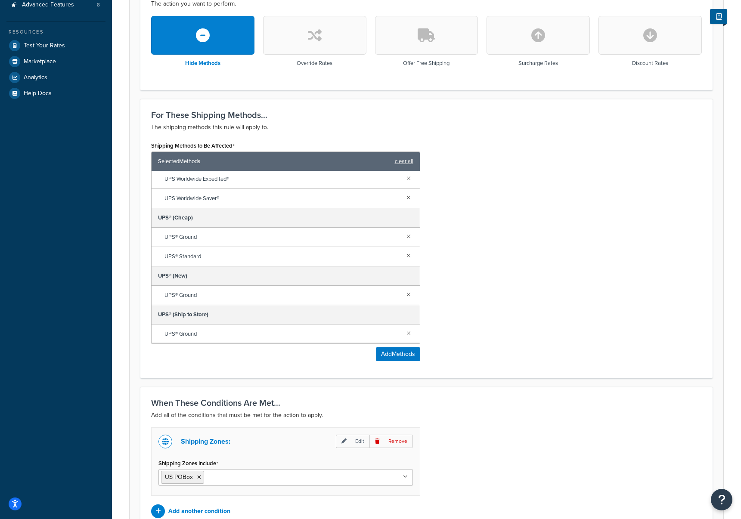
scroll to position [338, 0]
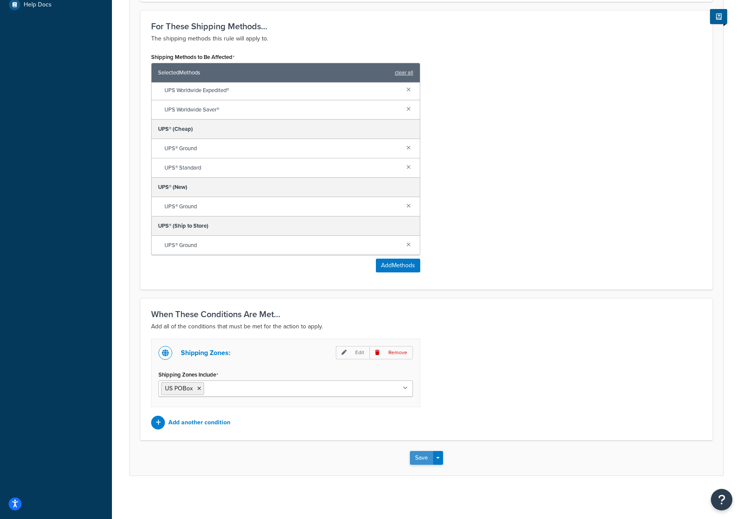
click at [419, 462] on button "Save" at bounding box center [421, 458] width 23 height 14
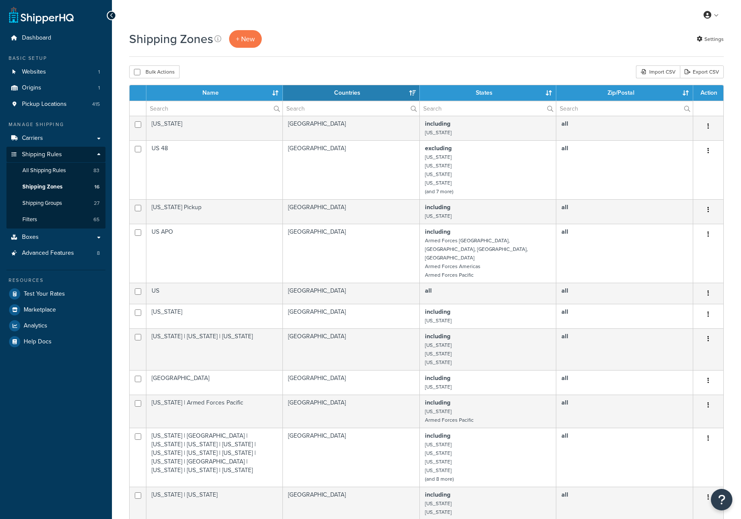
select select "15"
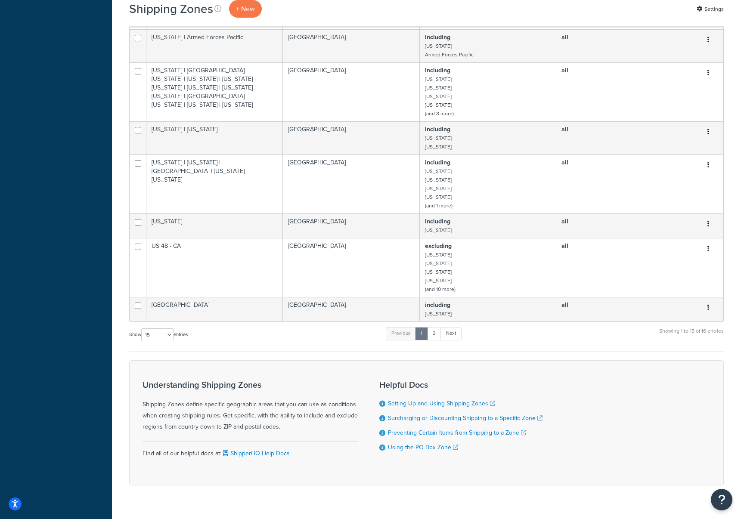
scroll to position [366, 0]
click at [436, 326] on link "2" at bounding box center [434, 332] width 14 height 13
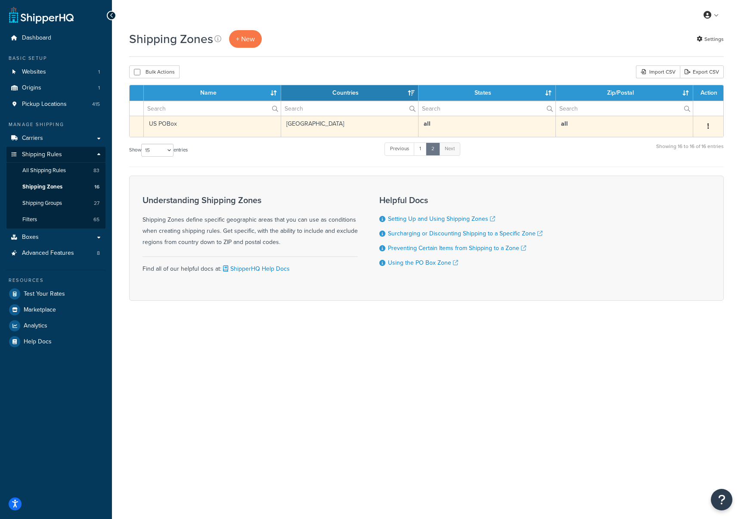
click at [166, 124] on td "US POBox" at bounding box center [212, 126] width 137 height 21
click at [162, 124] on td "US POBox" at bounding box center [212, 126] width 137 height 21
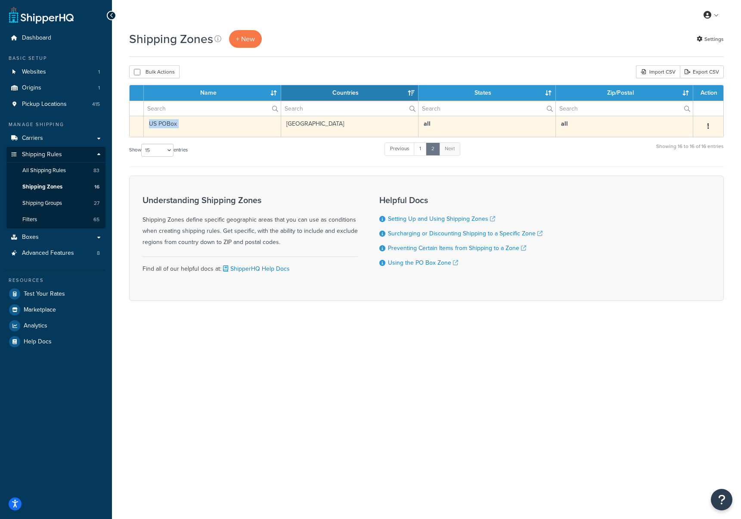
click at [713, 128] on button "button" at bounding box center [708, 127] width 12 height 14
click at [239, 121] on td "US POBox" at bounding box center [212, 126] width 137 height 21
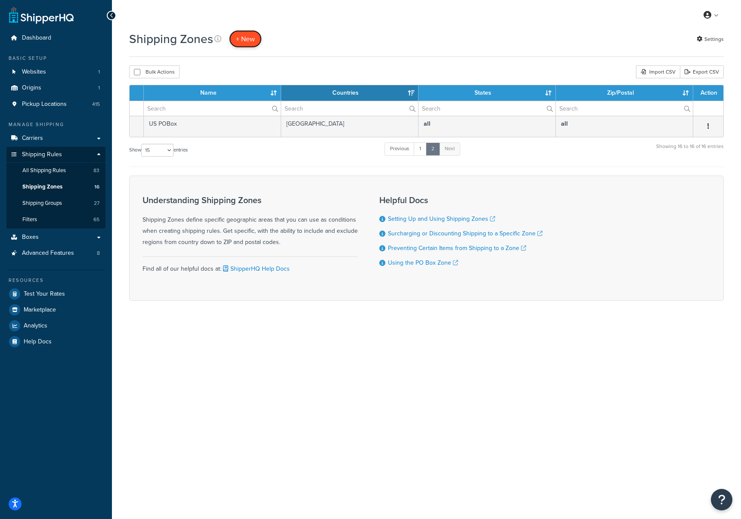
click at [248, 39] on span "+ New" at bounding box center [245, 39] width 19 height 10
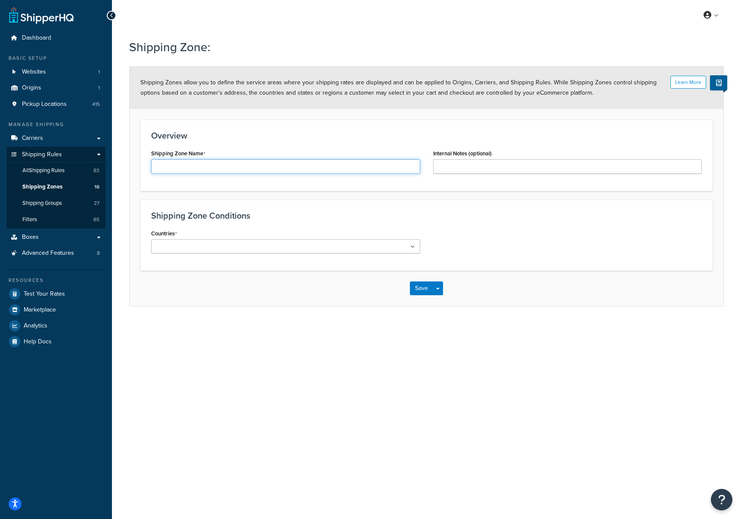
click at [217, 171] on input "Shipping Zone Name" at bounding box center [285, 166] width 269 height 15
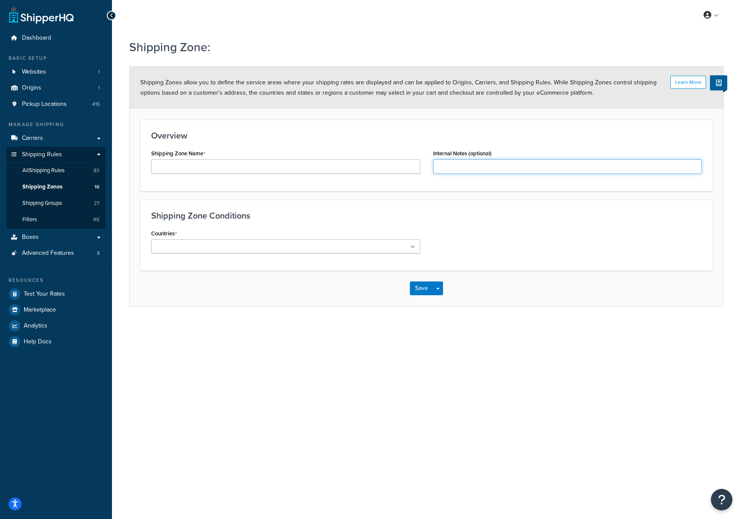
click at [459, 169] on input "Internal Notes (optional)" at bounding box center [567, 166] width 269 height 15
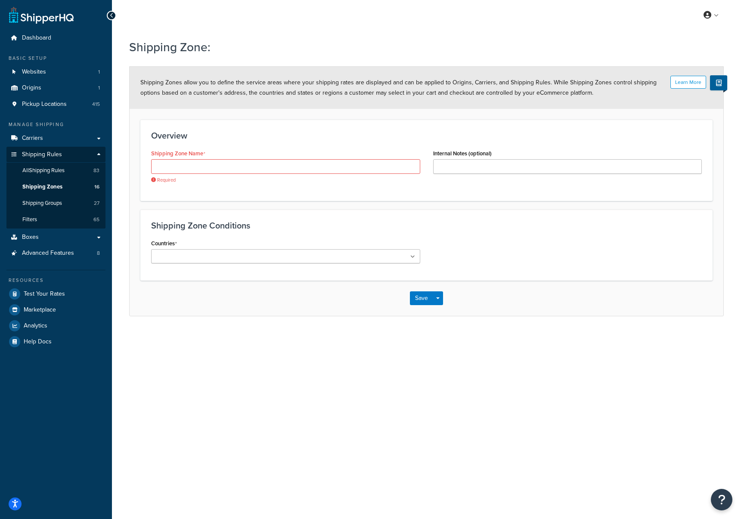
click at [252, 251] on ul at bounding box center [285, 256] width 269 height 14
type input "unit"
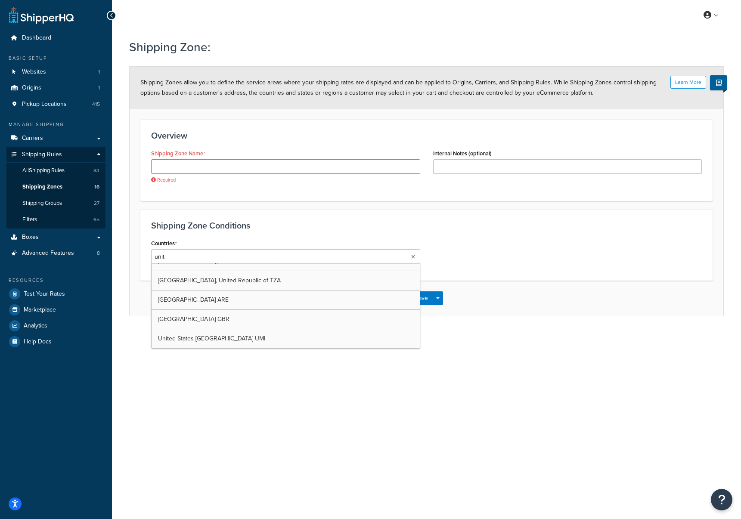
click at [183, 258] on input "unit" at bounding box center [192, 256] width 76 height 9
click at [480, 357] on div "My Profile Billing Global Settings Contact Us Logout Shipping Zone: Learn More …" at bounding box center [426, 259] width 629 height 519
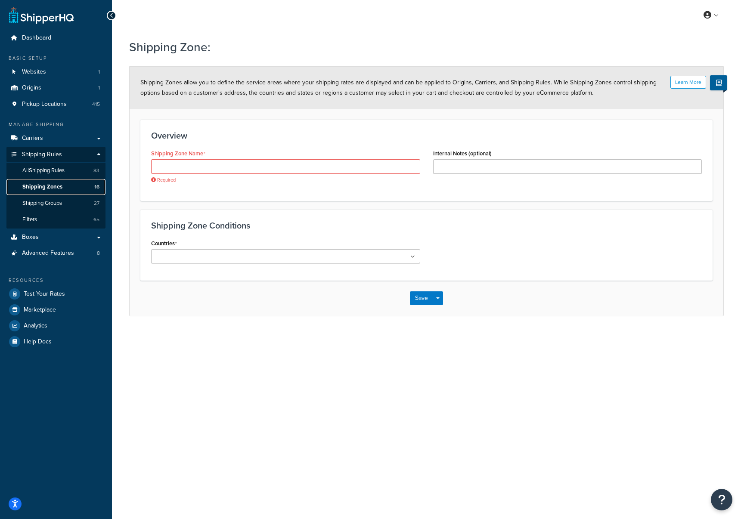
click at [58, 188] on span "Shipping Zones" at bounding box center [42, 186] width 40 height 7
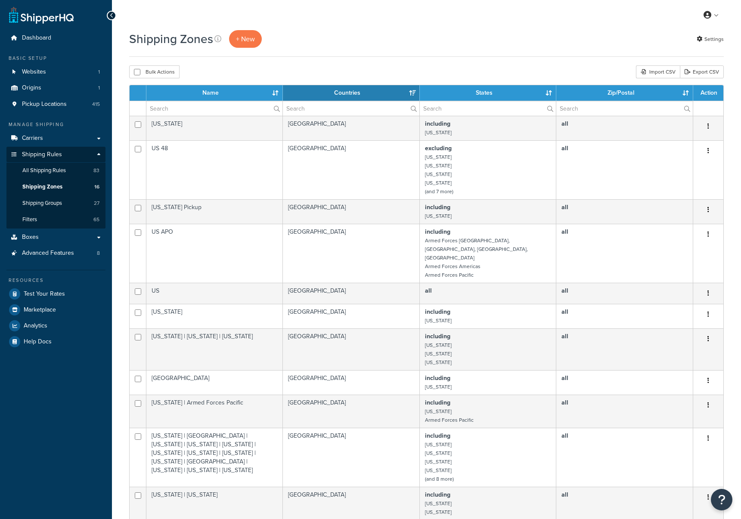
select select "15"
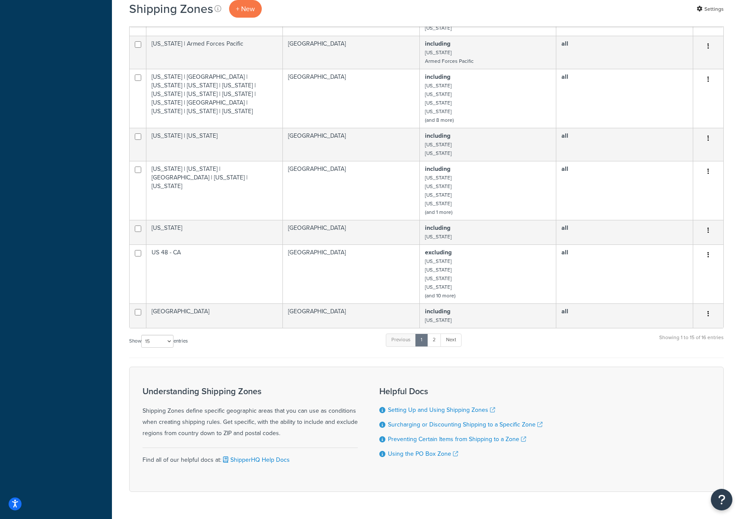
scroll to position [366, 0]
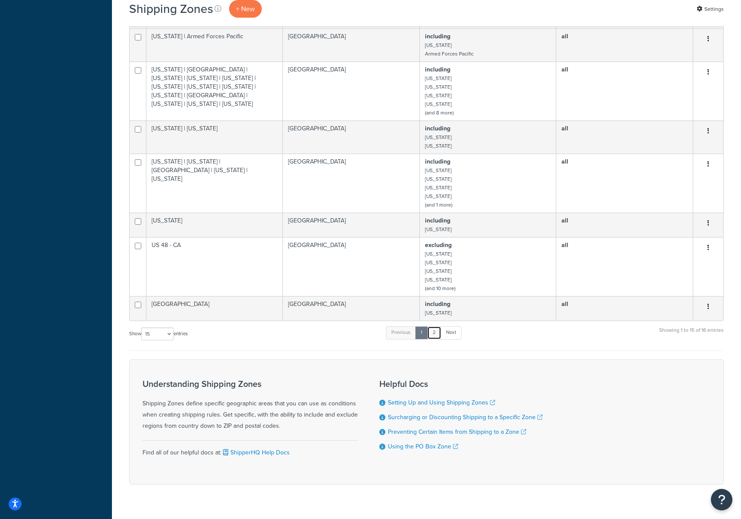
click at [436, 326] on link "2" at bounding box center [434, 332] width 14 height 13
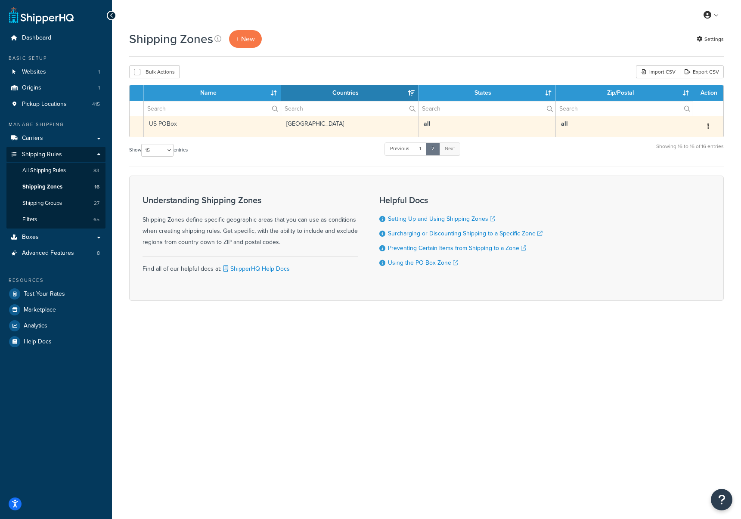
click at [170, 124] on td "US POBox" at bounding box center [212, 126] width 137 height 21
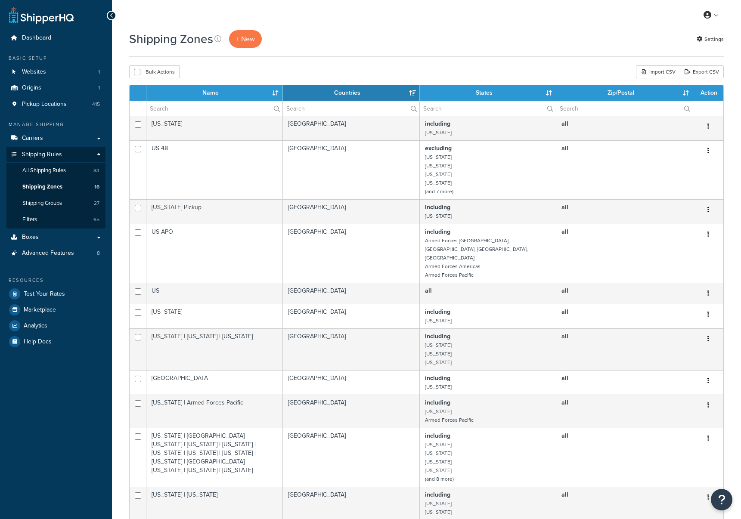
select select "15"
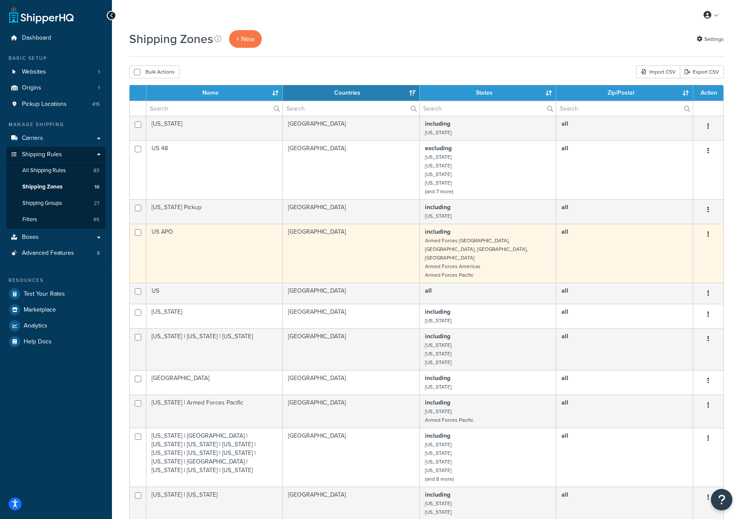
click at [167, 233] on td "US APO" at bounding box center [214, 253] width 137 height 59
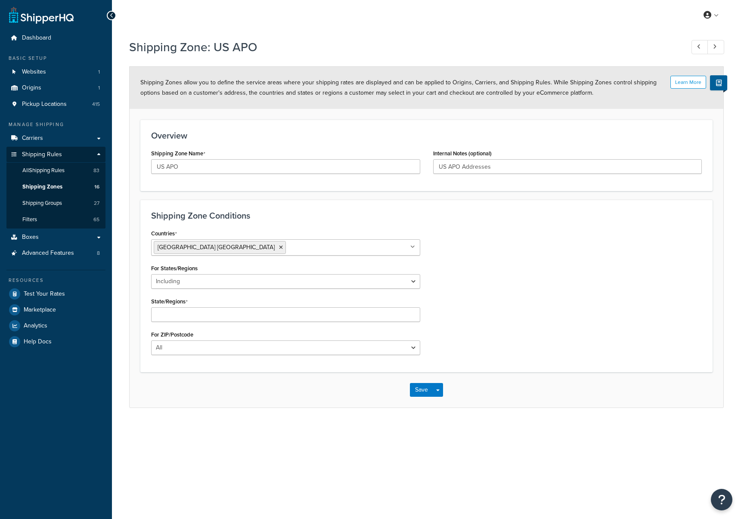
select select "including"
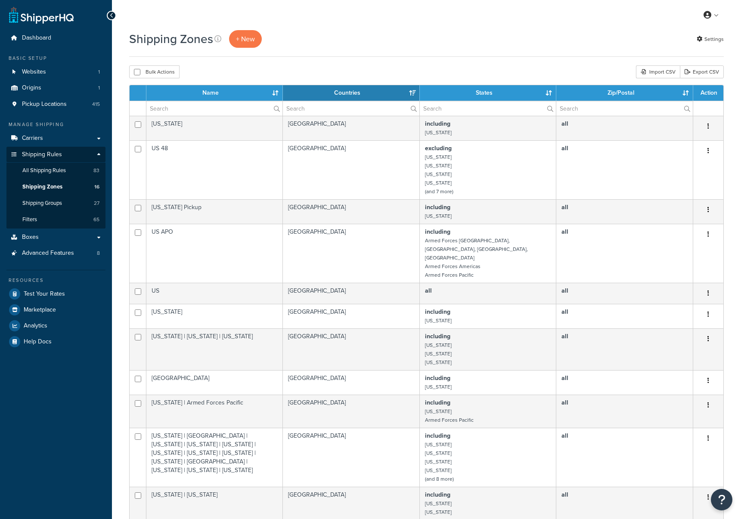
select select "15"
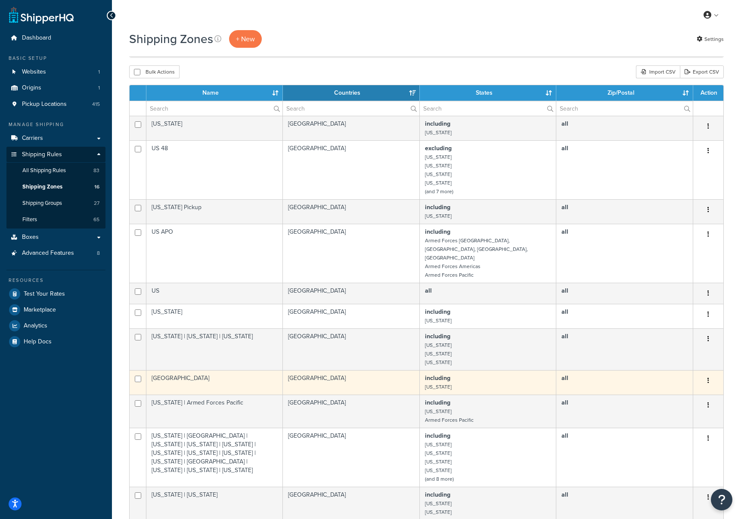
scroll to position [366, 0]
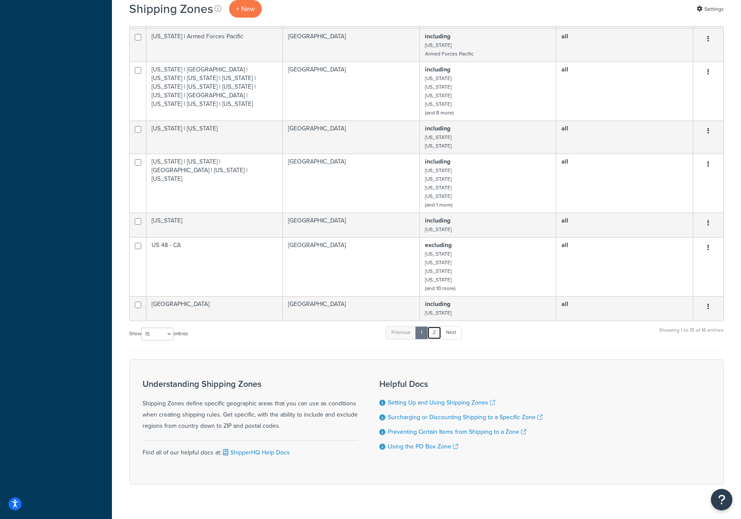
click at [433, 326] on link "2" at bounding box center [434, 332] width 14 height 13
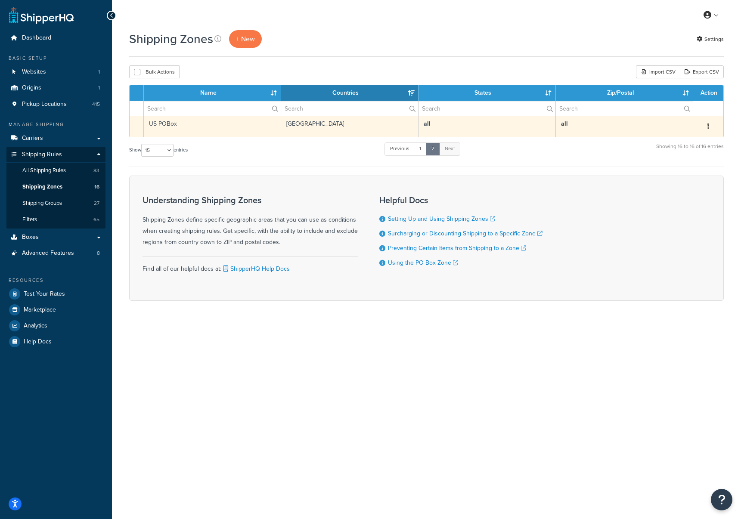
click at [161, 126] on td "US POBox" at bounding box center [212, 126] width 137 height 21
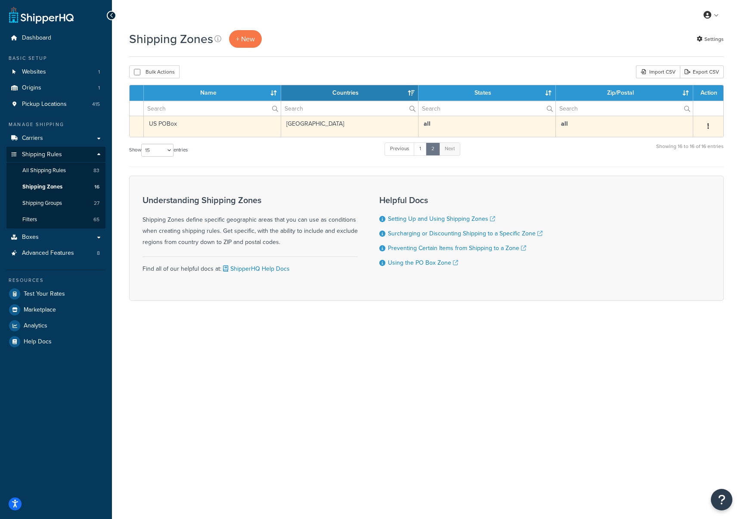
click at [162, 128] on td "US POBox" at bounding box center [212, 126] width 137 height 21
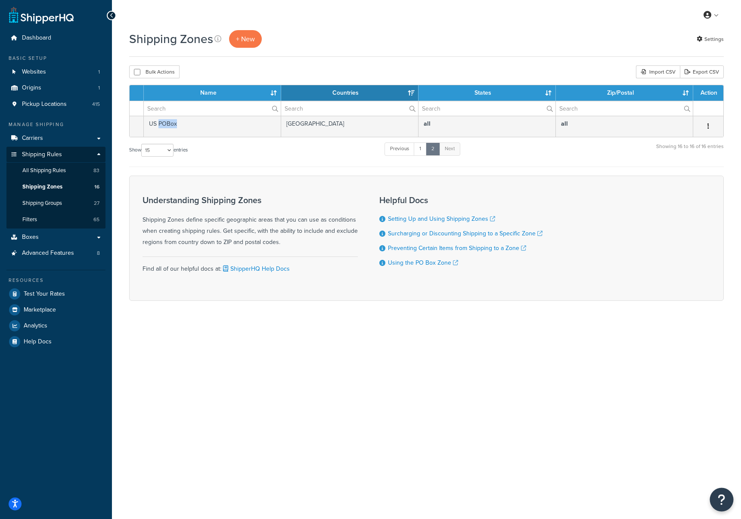
click at [727, 503] on button "Open Resource Center" at bounding box center [722, 500] width 24 height 24
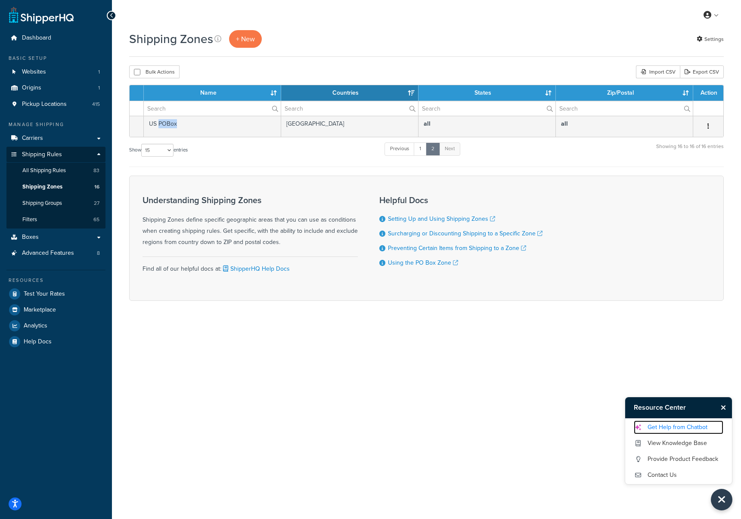
click at [674, 428] on link "Get Help from Chatbot" at bounding box center [679, 428] width 90 height 14
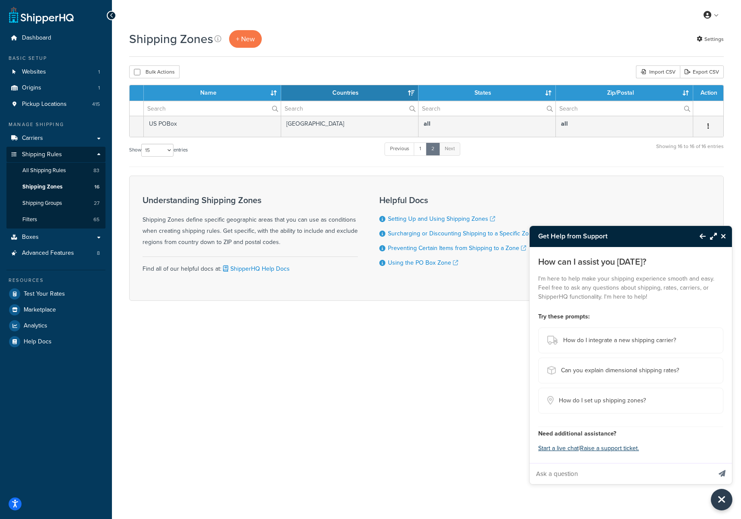
click at [576, 474] on input "Ask a question" at bounding box center [621, 474] width 182 height 21
type input "How can I hide shipping for PO Boxes"
click at [712, 463] on button "Send message" at bounding box center [722, 473] width 20 height 21
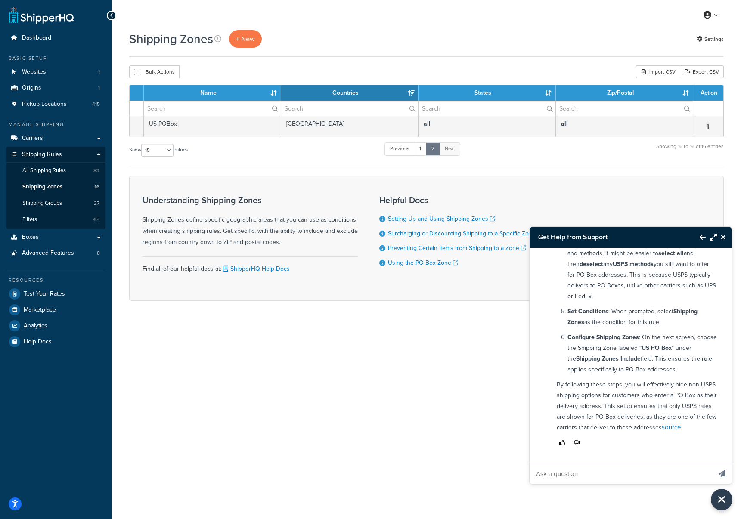
scroll to position [200, 0]
click at [57, 157] on span "Shipping Rules" at bounding box center [42, 154] width 40 height 7
click at [55, 156] on span "Shipping Rules" at bounding box center [42, 154] width 40 height 7
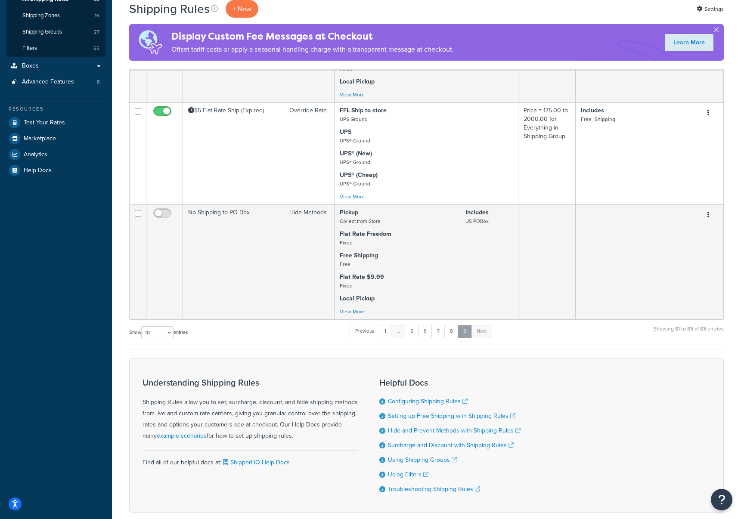
scroll to position [205, 0]
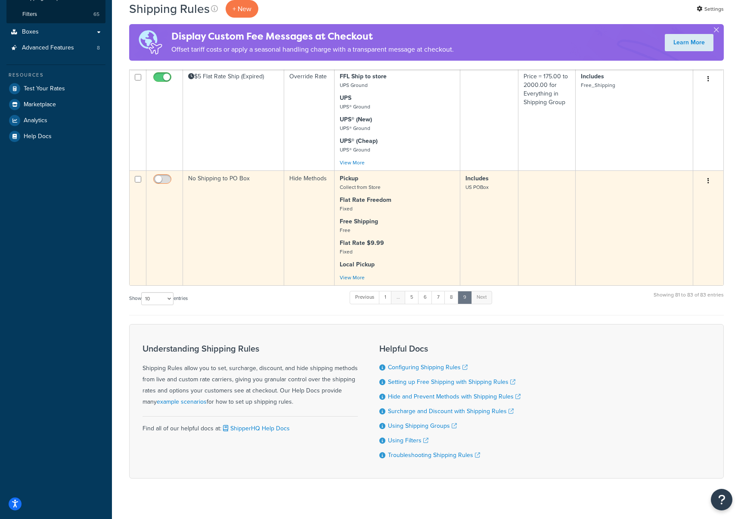
click at [167, 181] on input "checkbox" at bounding box center [164, 181] width 24 height 11
click at [158, 180] on input "checkbox" at bounding box center [164, 181] width 24 height 11
click at [166, 181] on input "checkbox" at bounding box center [164, 181] width 24 height 11
checkbox input "false"
